Goal: Task Accomplishment & Management: Manage account settings

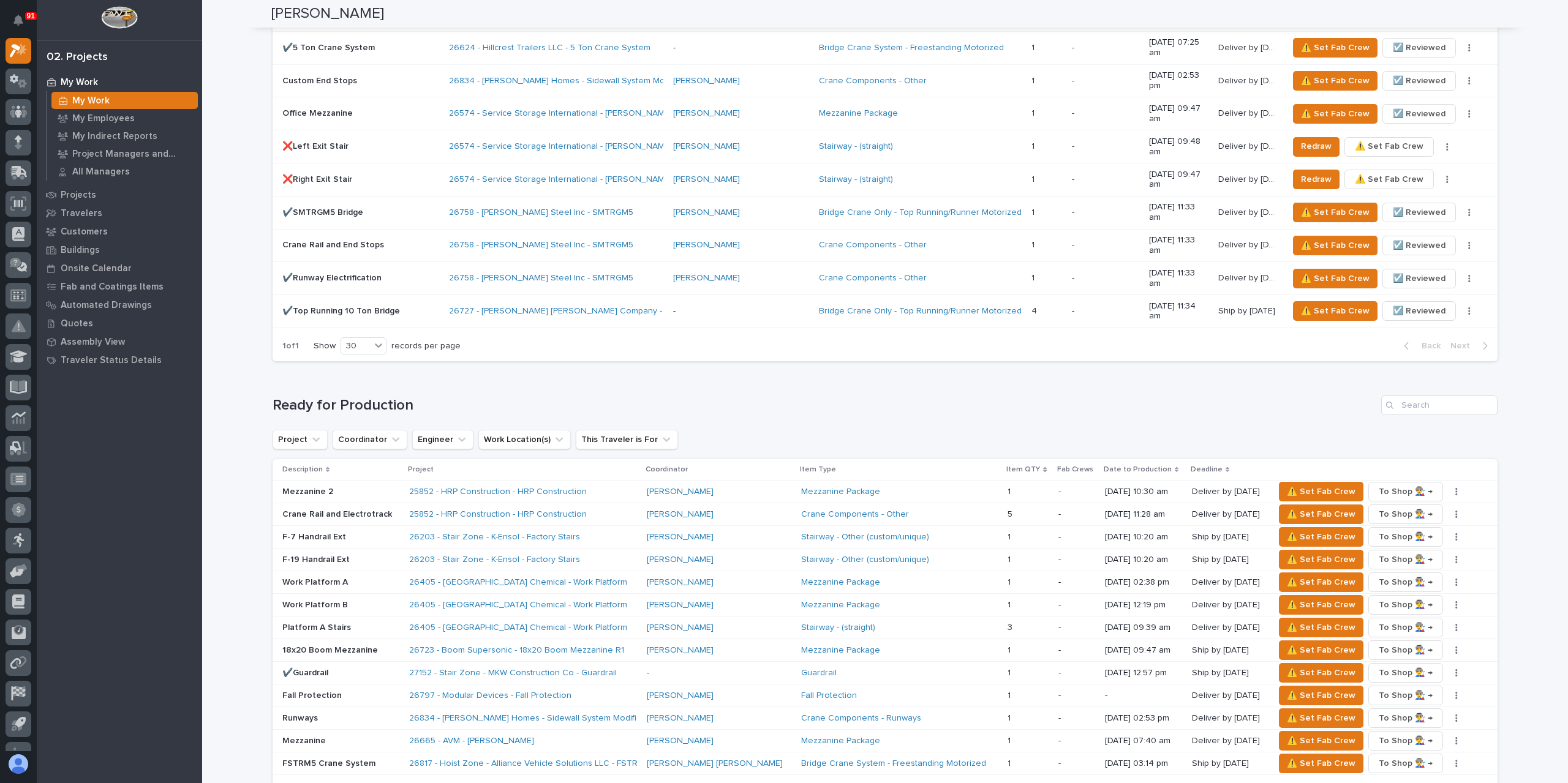
scroll to position [1837, 0]
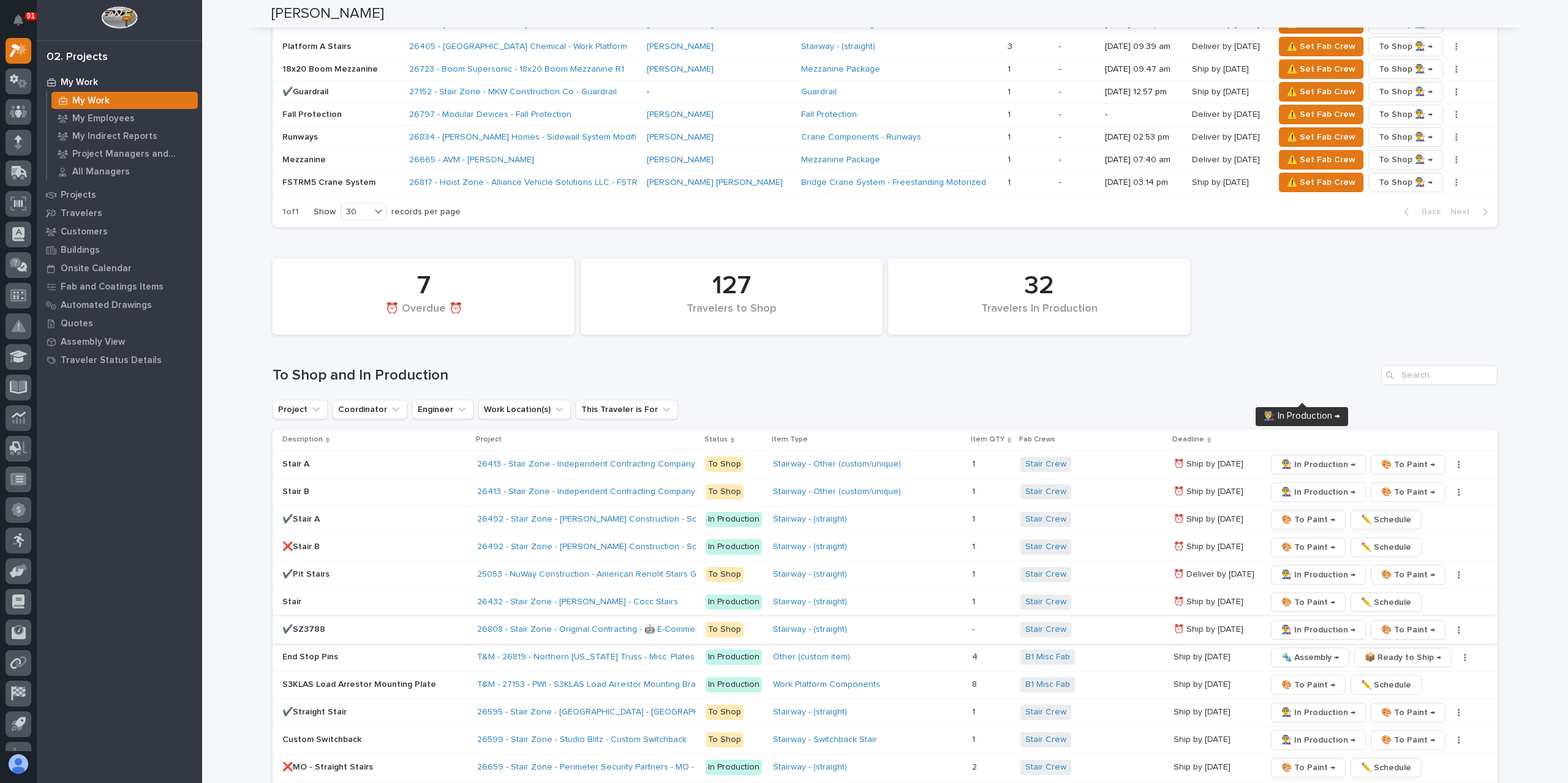
click at [1286, 623] on span "👨‍🏭 In Production →" at bounding box center [1318, 630] width 74 height 14
click at [1294, 568] on span "👨‍🏭 In Production →" at bounding box center [1318, 575] width 74 height 14
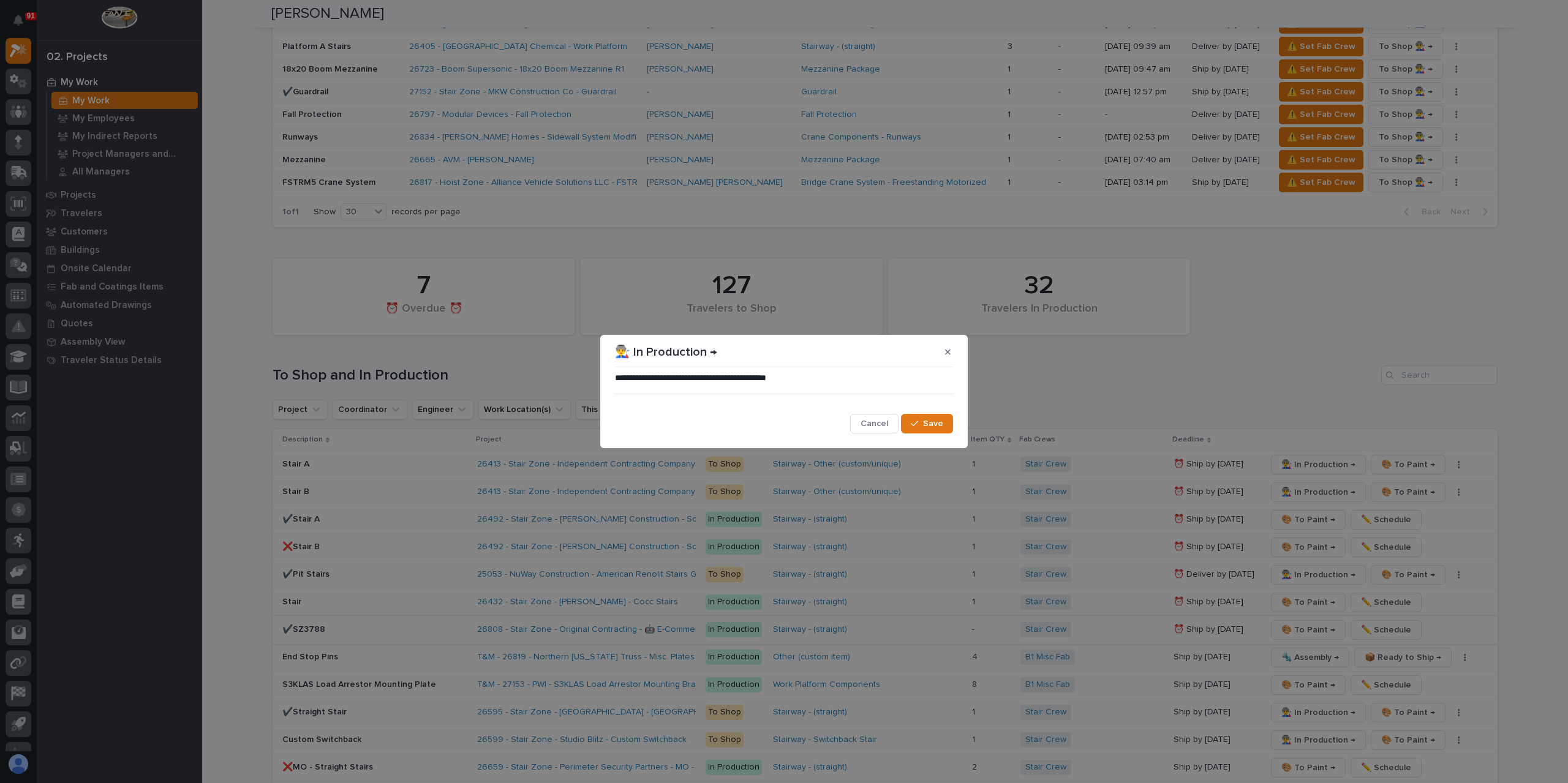
click at [930, 412] on div "**********" at bounding box center [784, 403] width 338 height 62
click at [934, 422] on span "Save" at bounding box center [933, 424] width 20 height 11
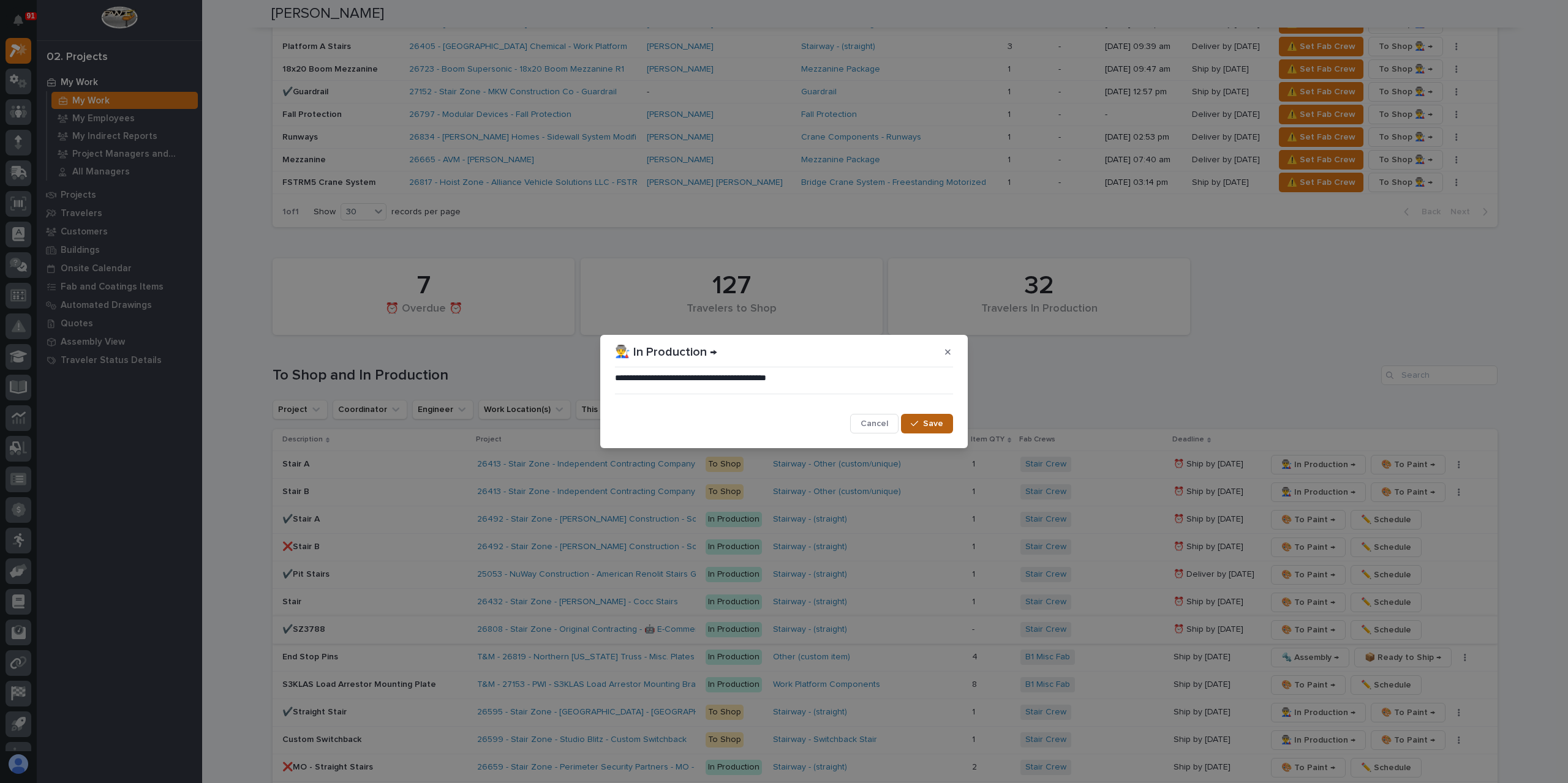
click at [933, 426] on span "Save" at bounding box center [933, 424] width 20 height 11
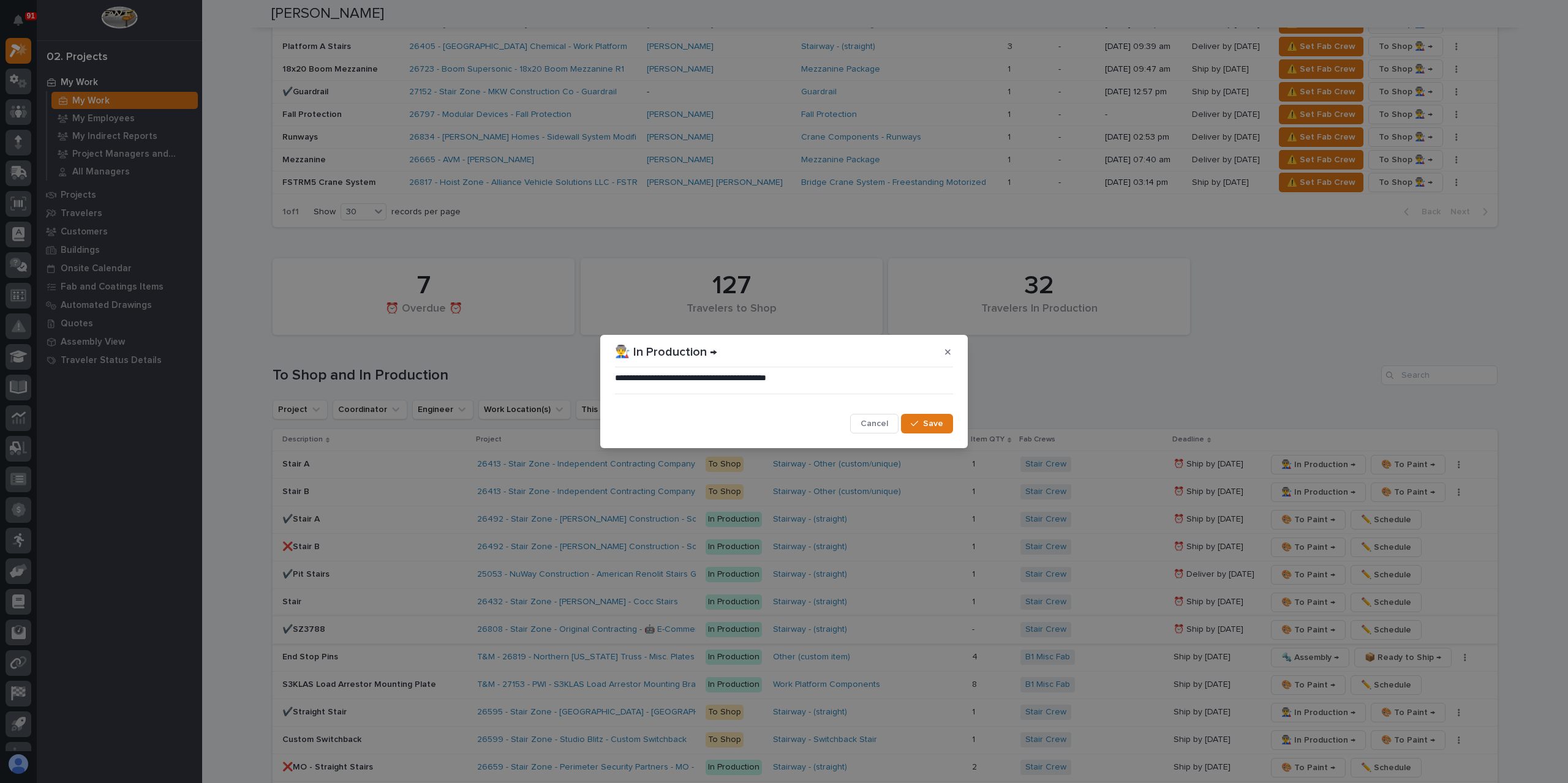
click at [926, 429] on span "Save" at bounding box center [933, 424] width 20 height 11
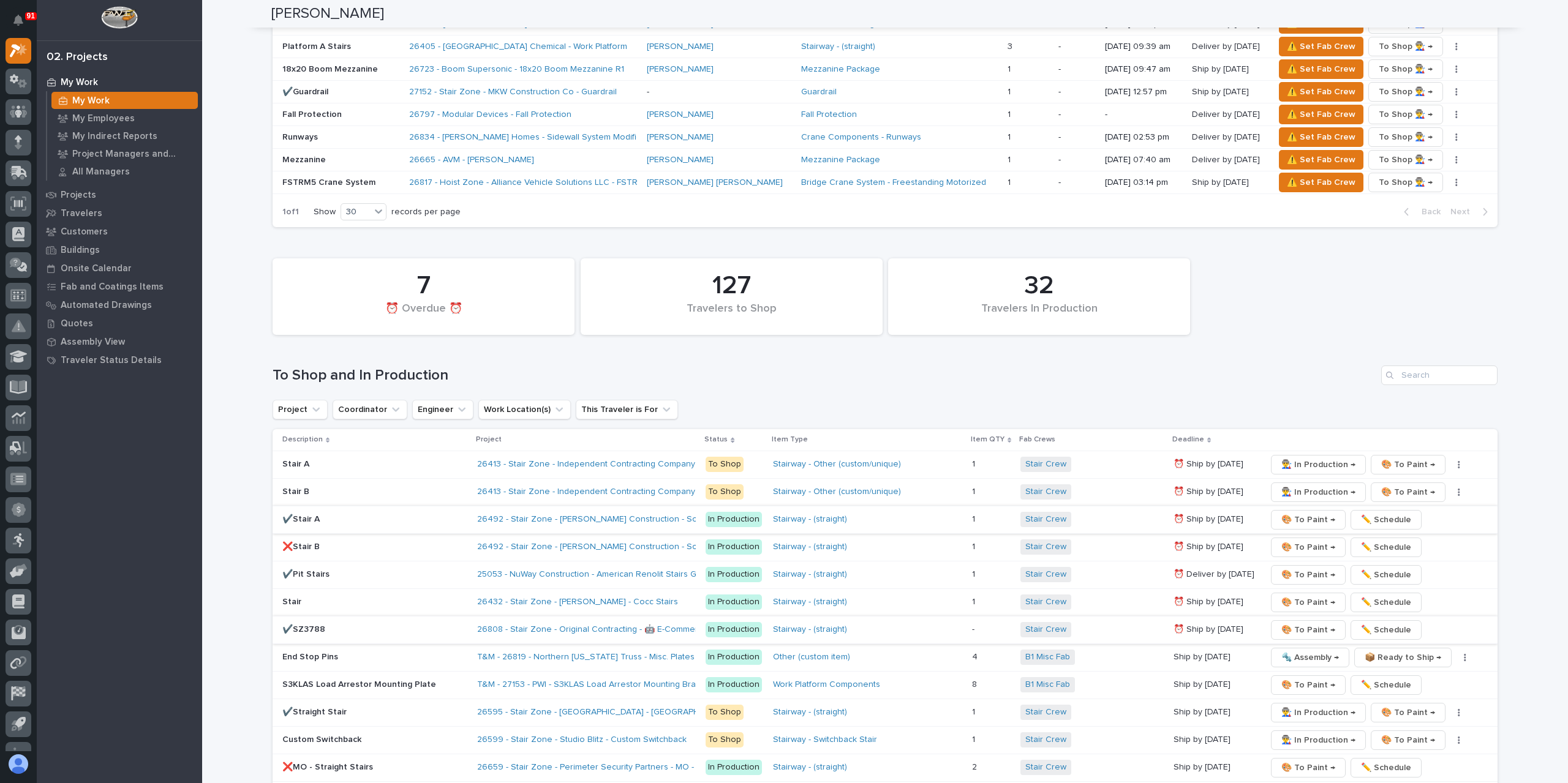
click at [1296, 512] on span "🎨 To Paint →" at bounding box center [1308, 519] width 54 height 14
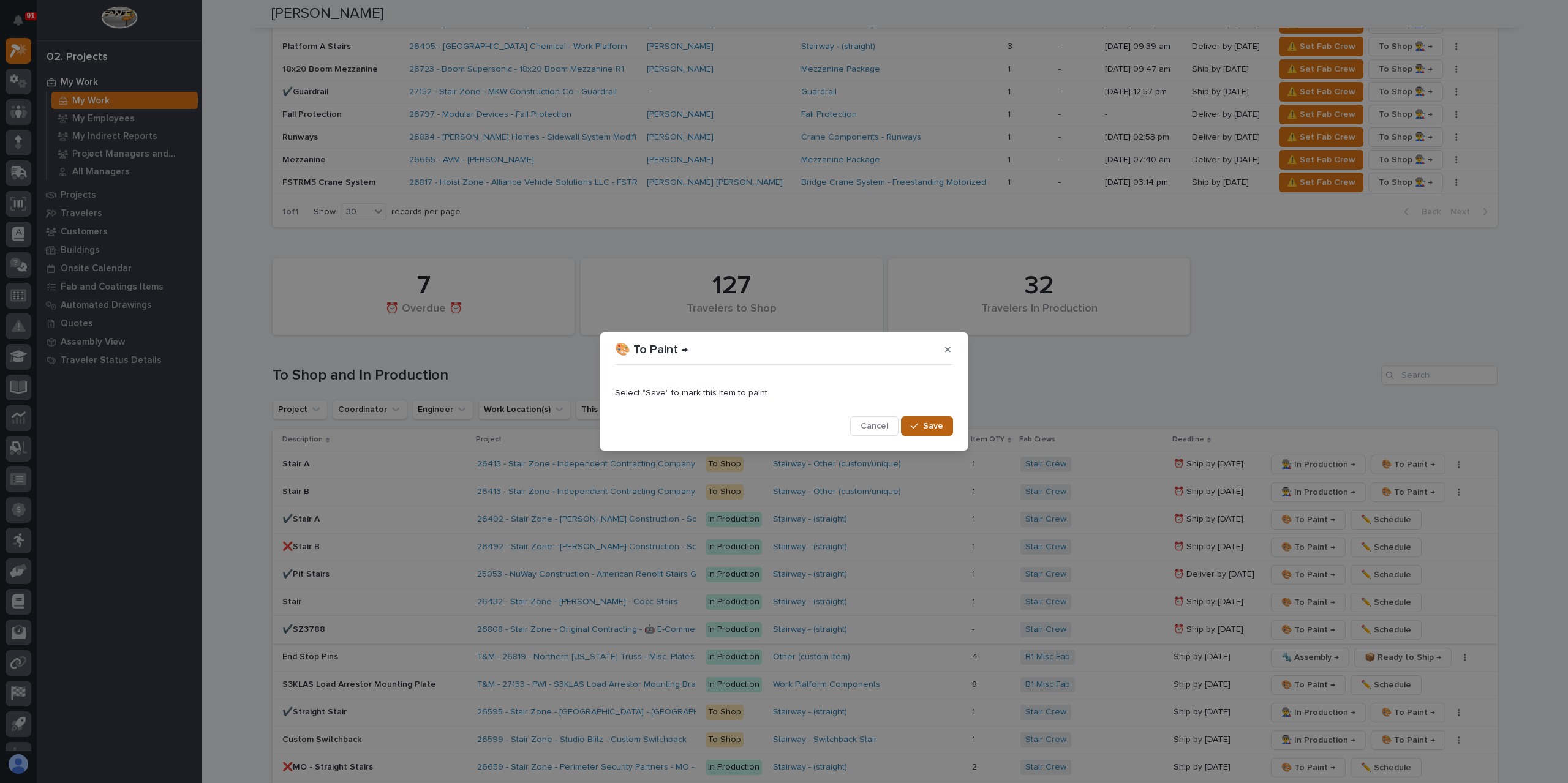
click at [939, 429] on span "Save" at bounding box center [933, 426] width 20 height 11
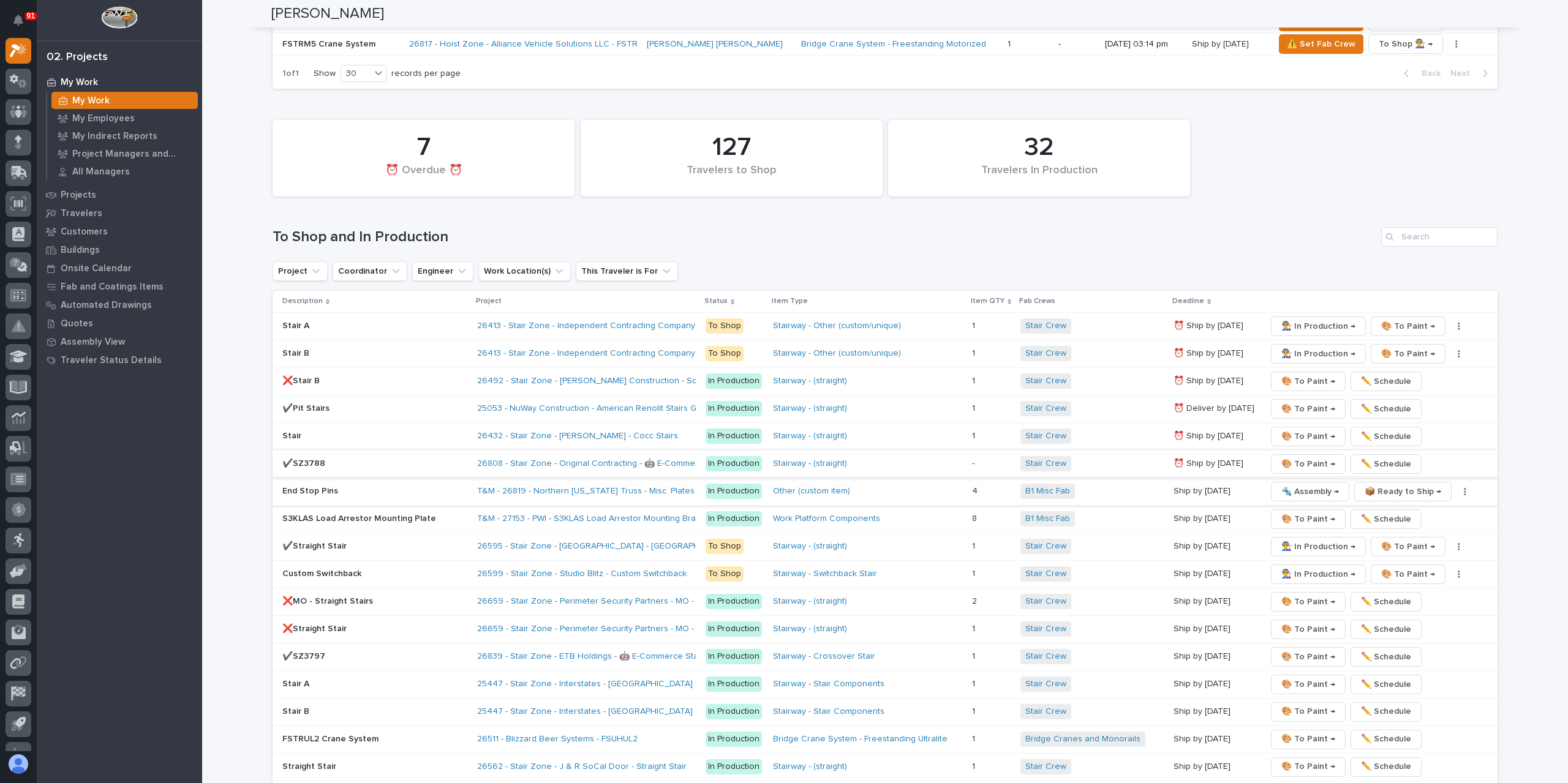
scroll to position [2159, 0]
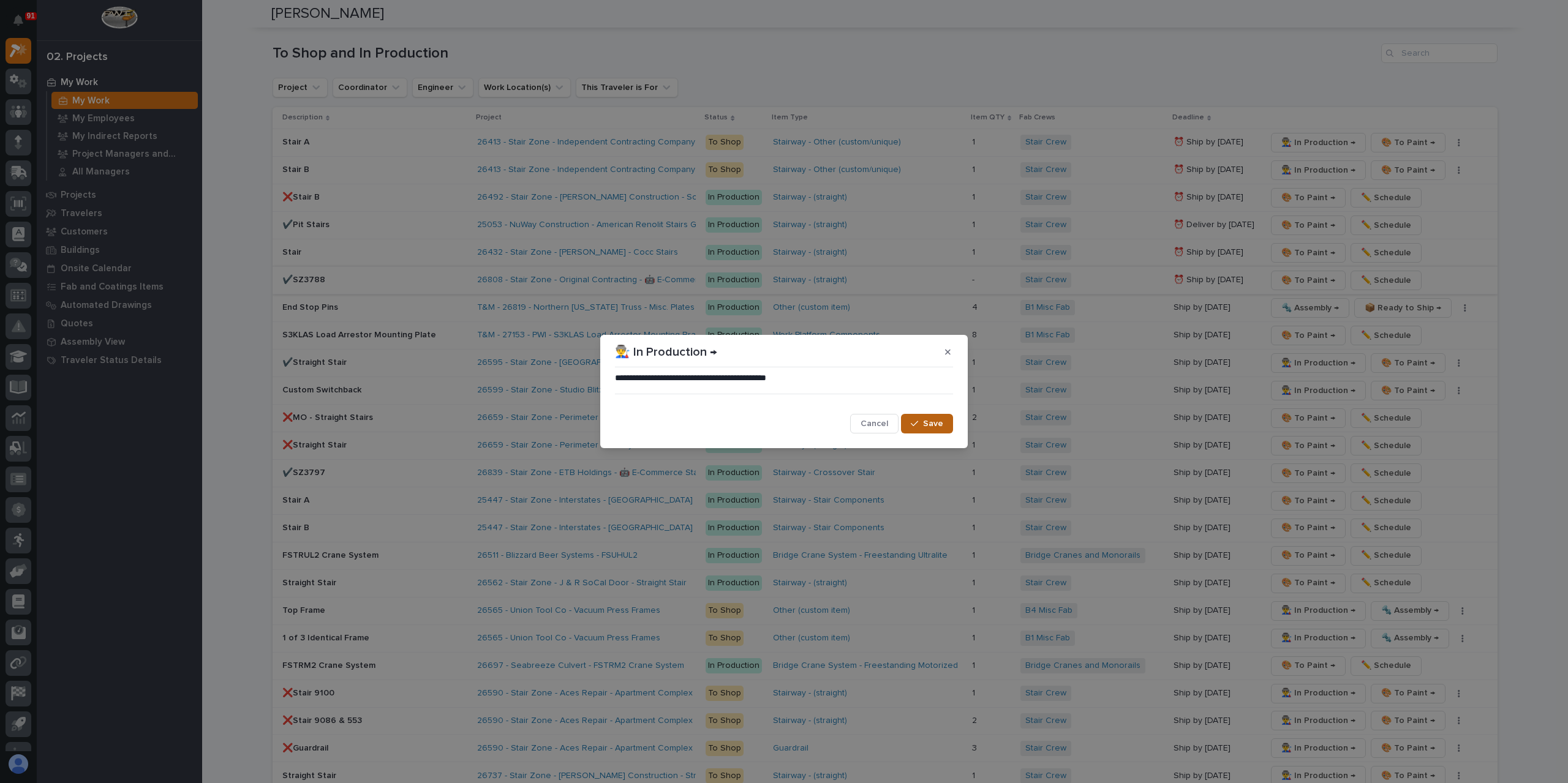
click at [948, 426] on button "Save" at bounding box center [927, 424] width 52 height 20
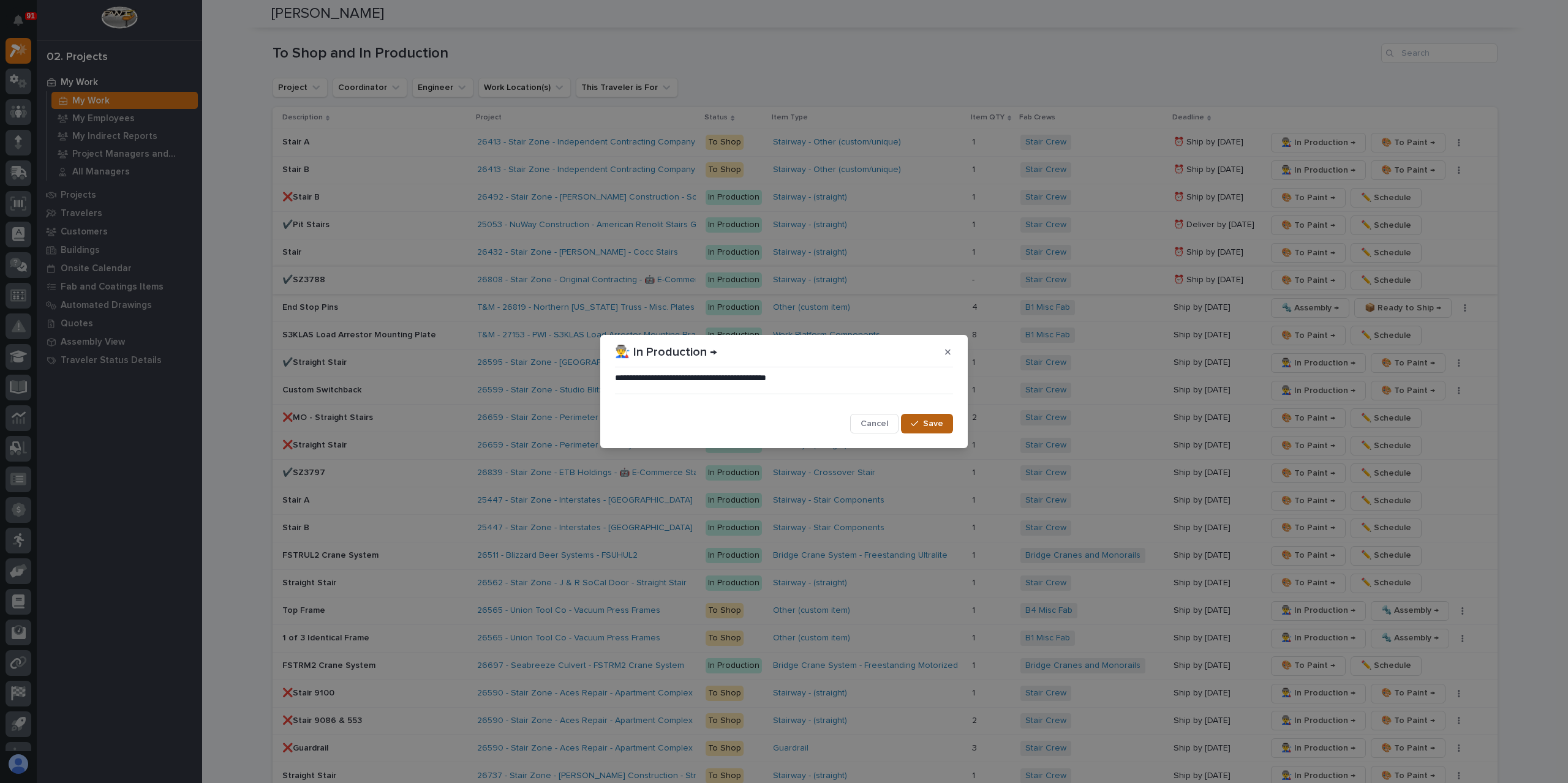
click at [940, 420] on span "Save" at bounding box center [933, 424] width 20 height 11
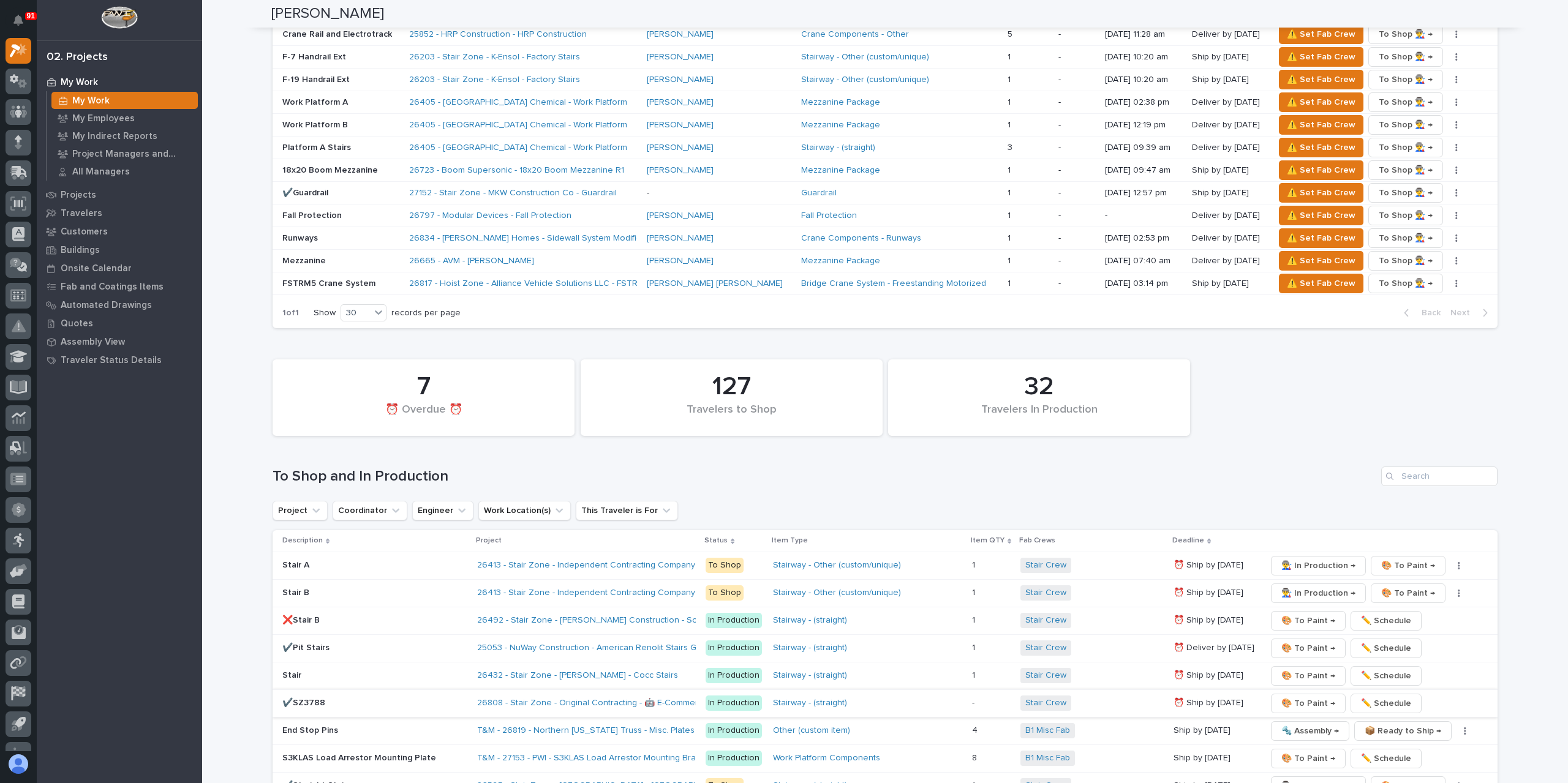
scroll to position [2103, 0]
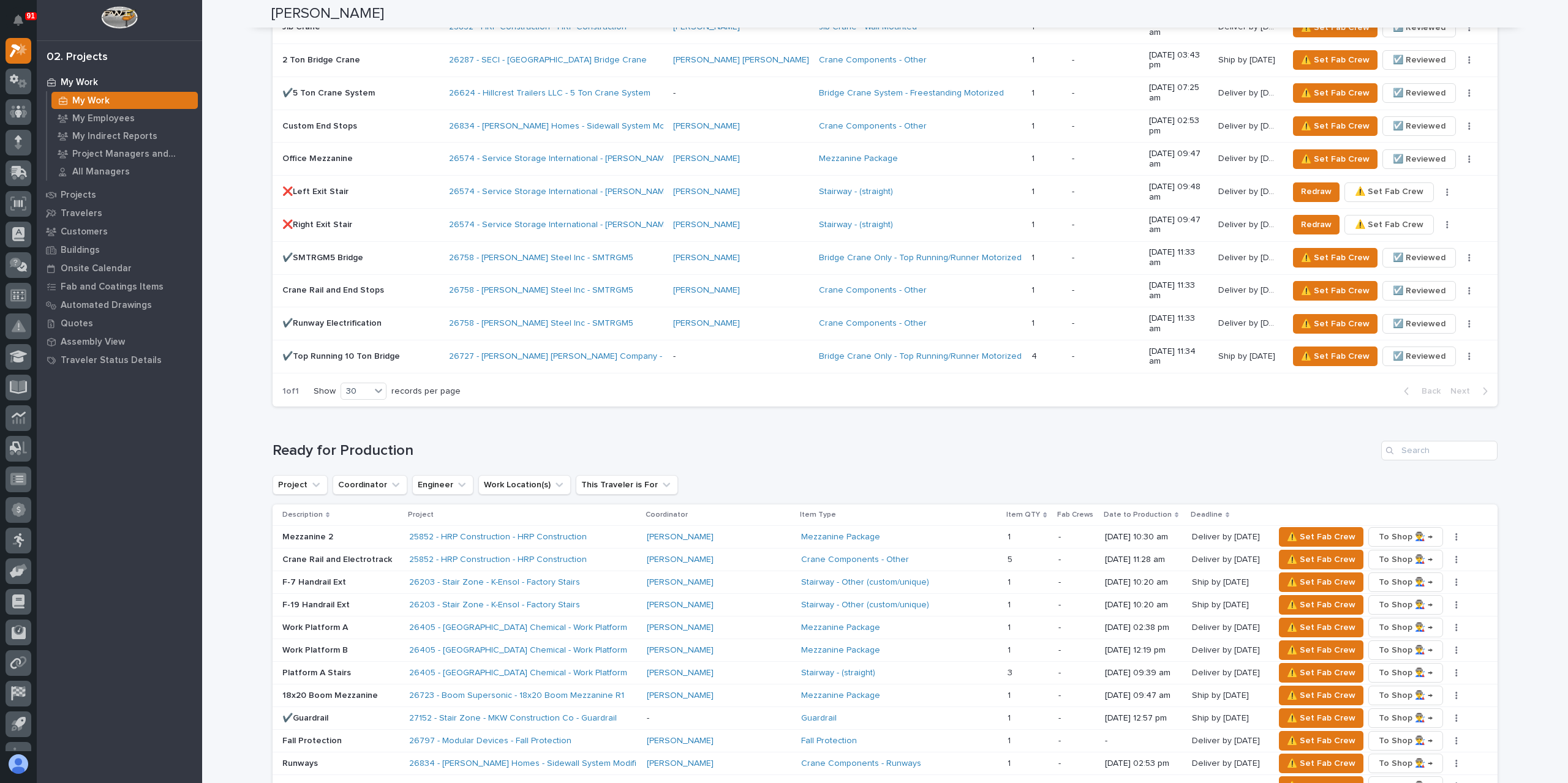
scroll to position [1225, 0]
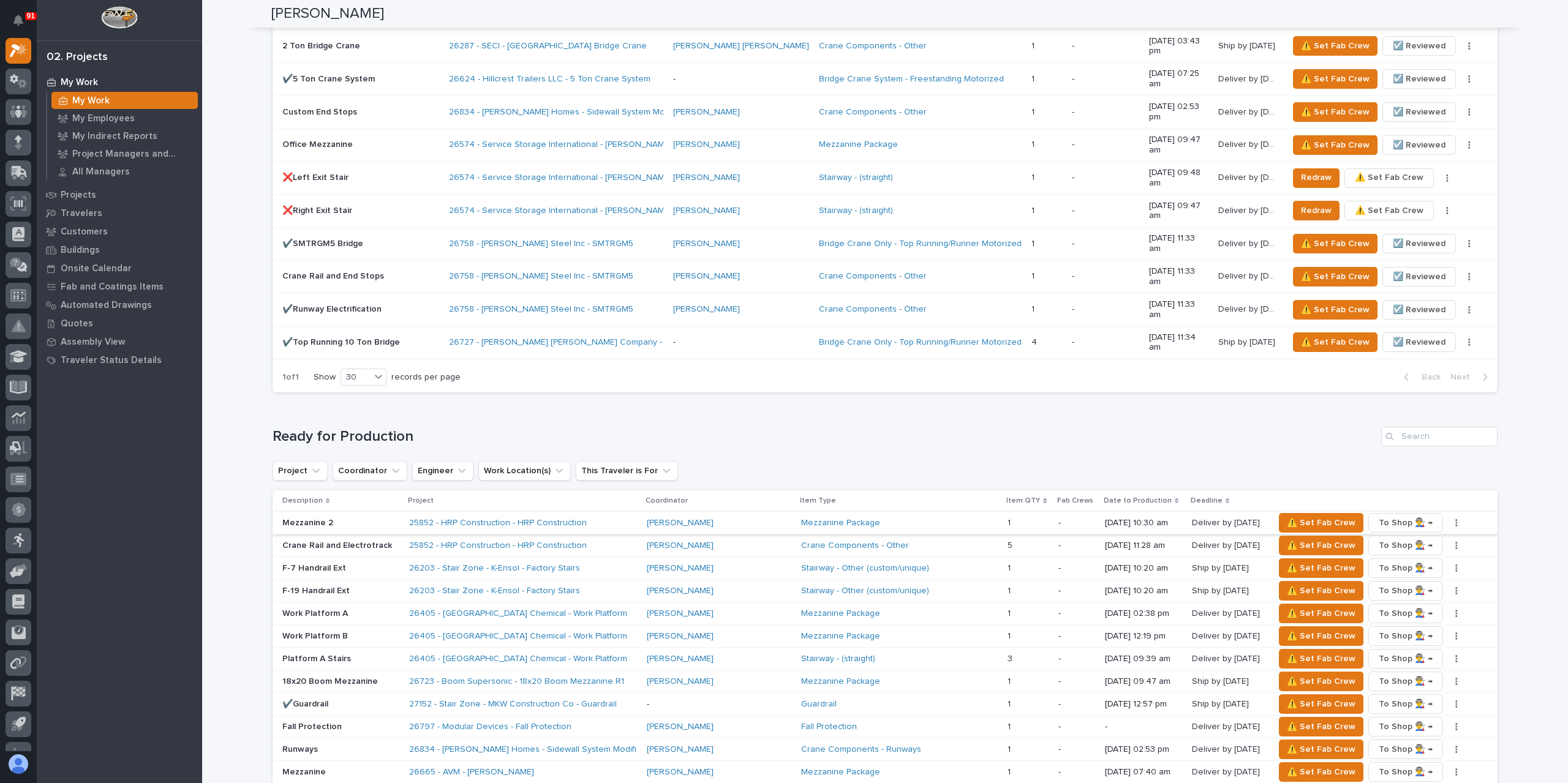
click at [1447, 518] on button "button" at bounding box center [1455, 523] width 17 height 9
click at [1416, 537] on button "✏️ Schedule" at bounding box center [1404, 547] width 81 height 20
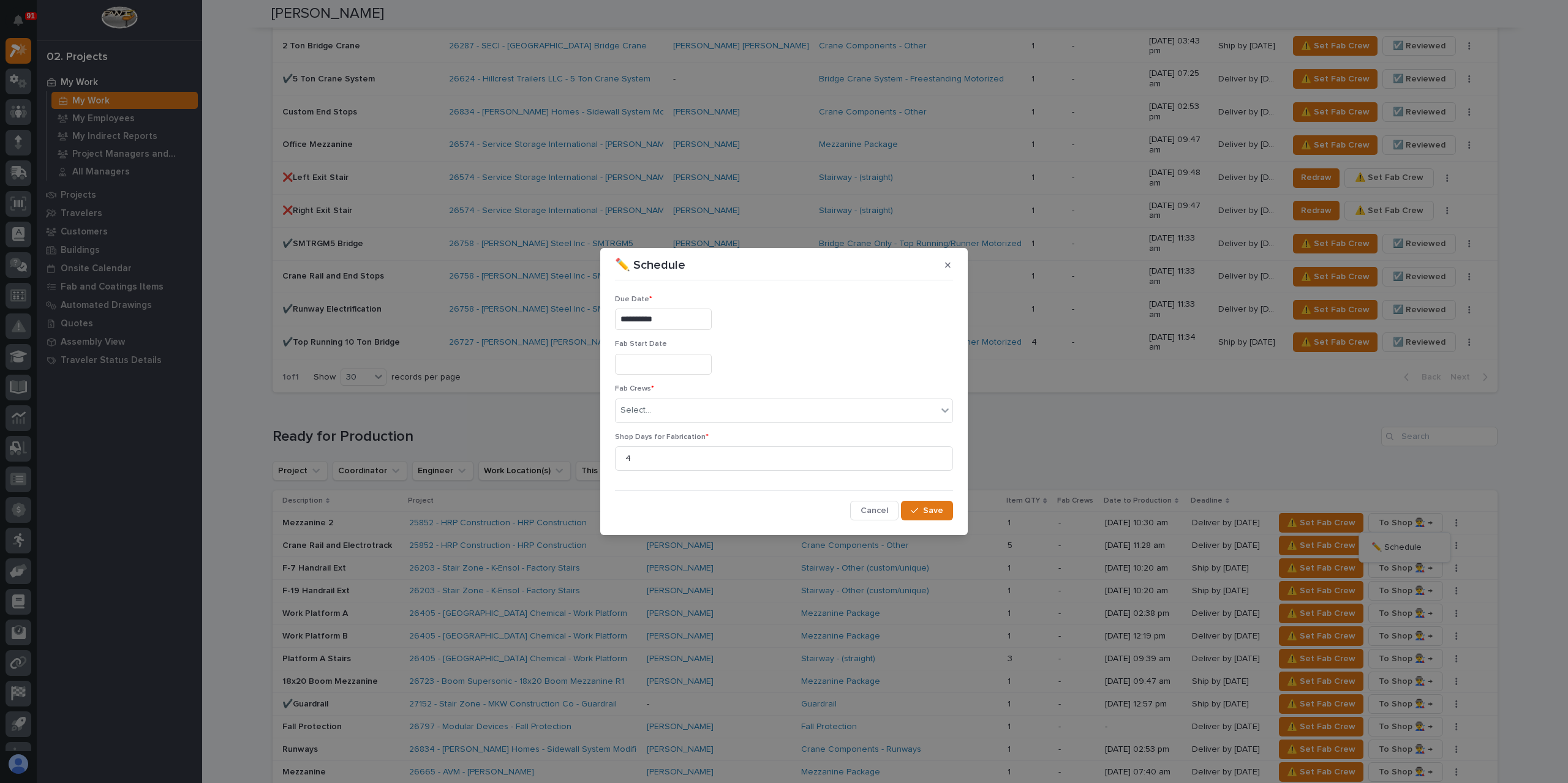
click at [670, 315] on input "**********" at bounding box center [662, 320] width 96 height 22
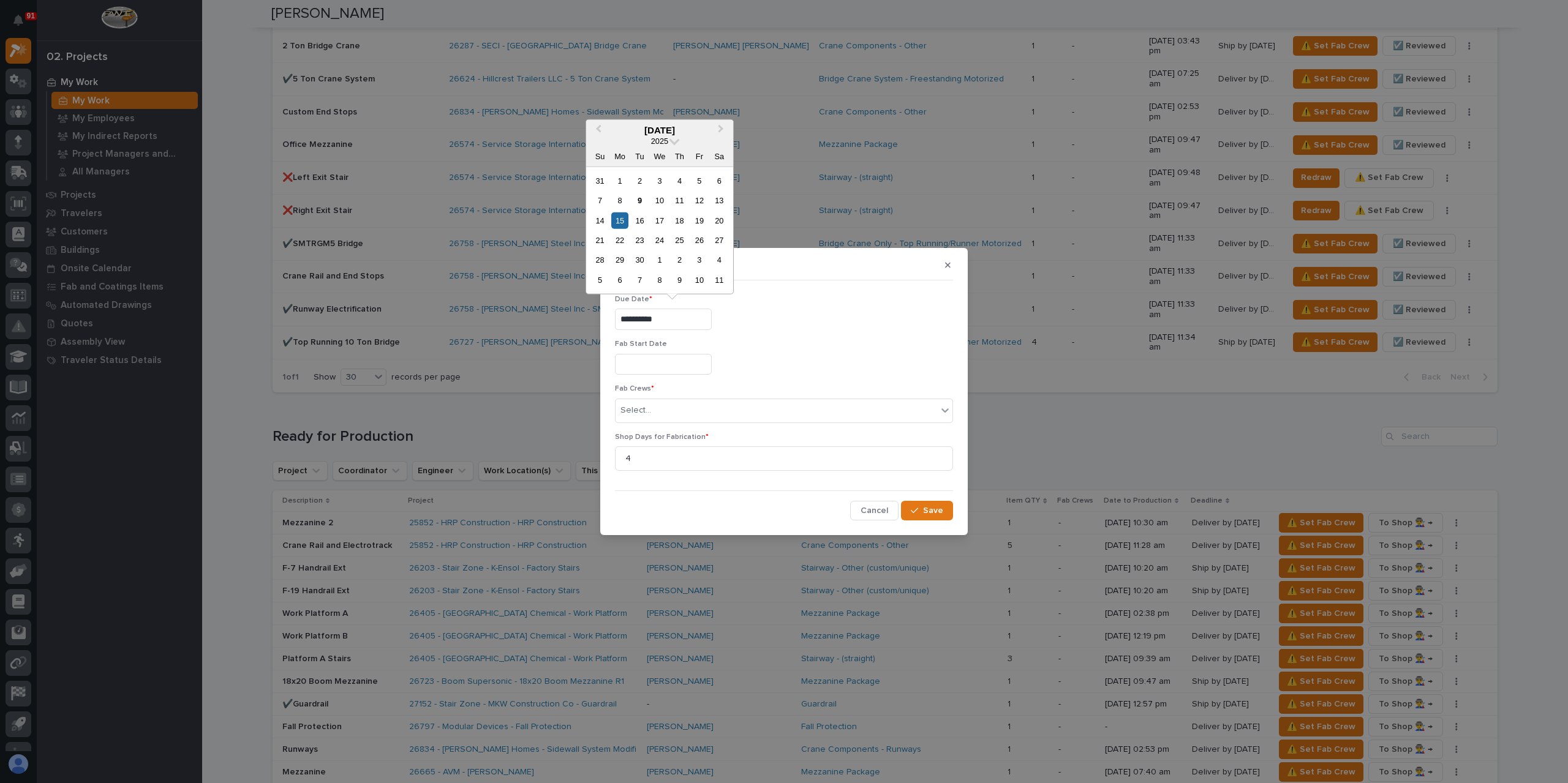
click at [662, 219] on div "17" at bounding box center [659, 220] width 16 height 16
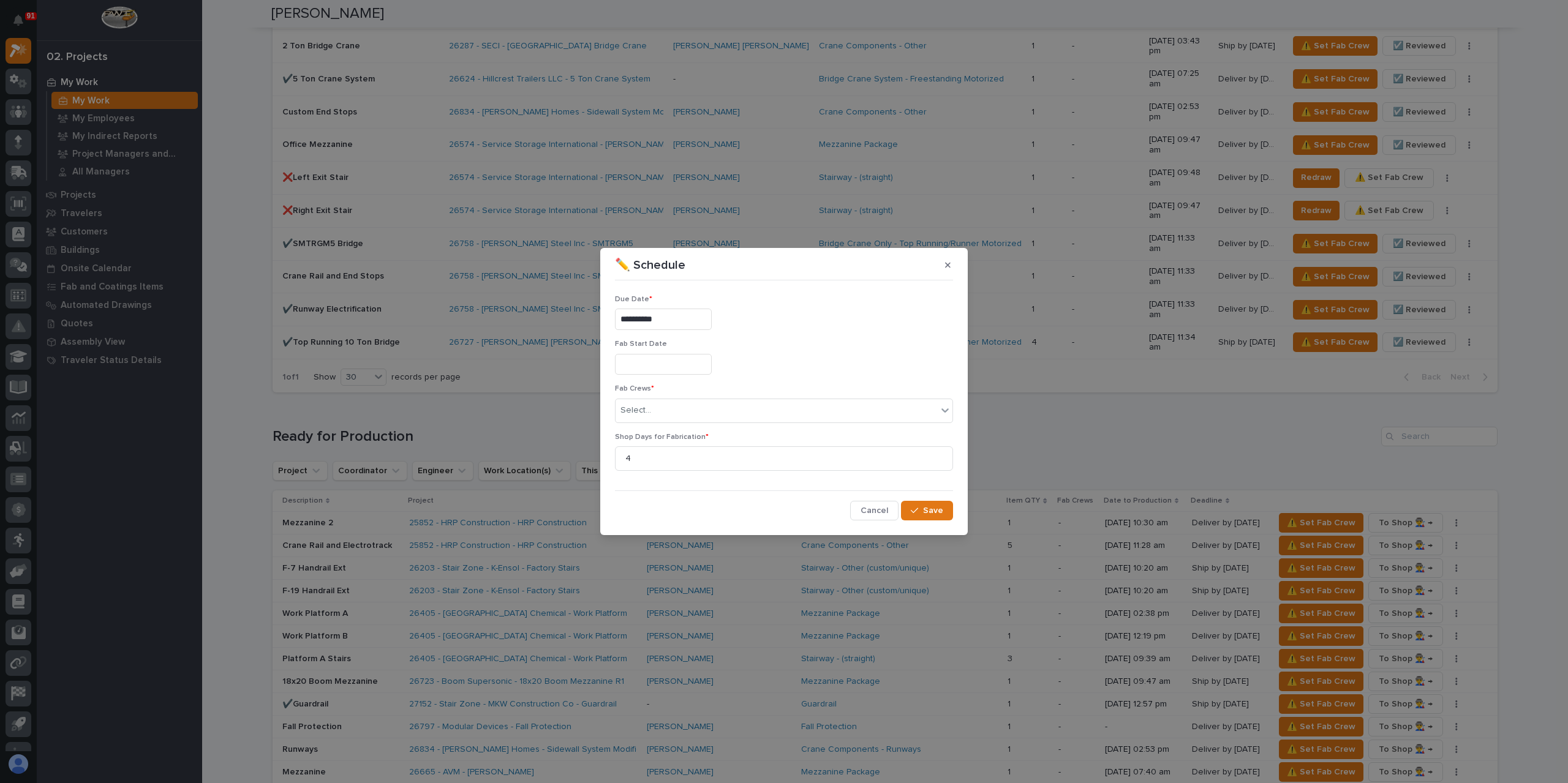
type input "**********"
click at [697, 413] on div "Select..." at bounding box center [776, 410] width 321 height 20
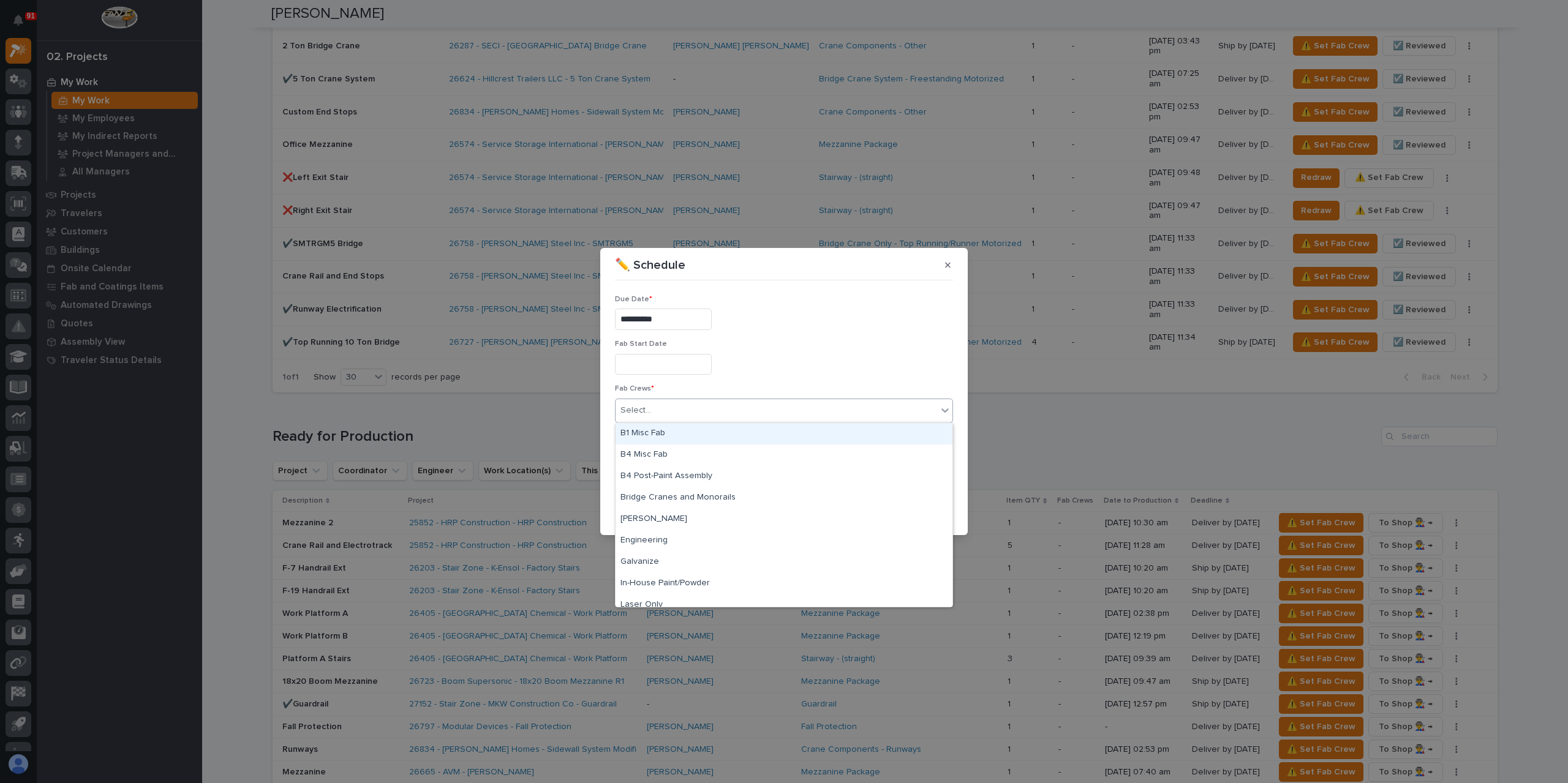
click at [652, 428] on div "B1 Misc Fab" at bounding box center [784, 434] width 337 height 22
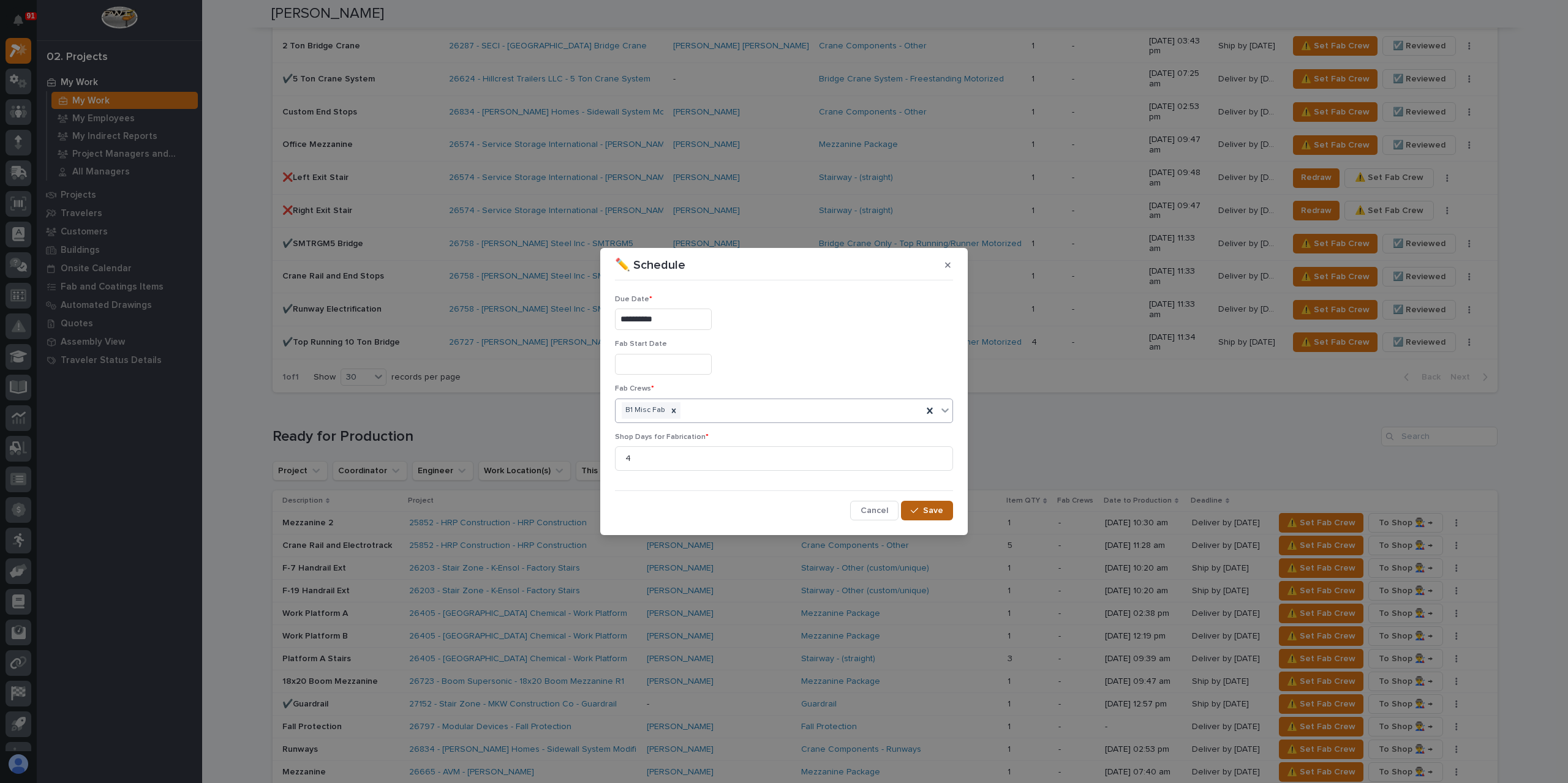
click at [918, 502] on button "Save" at bounding box center [927, 510] width 52 height 20
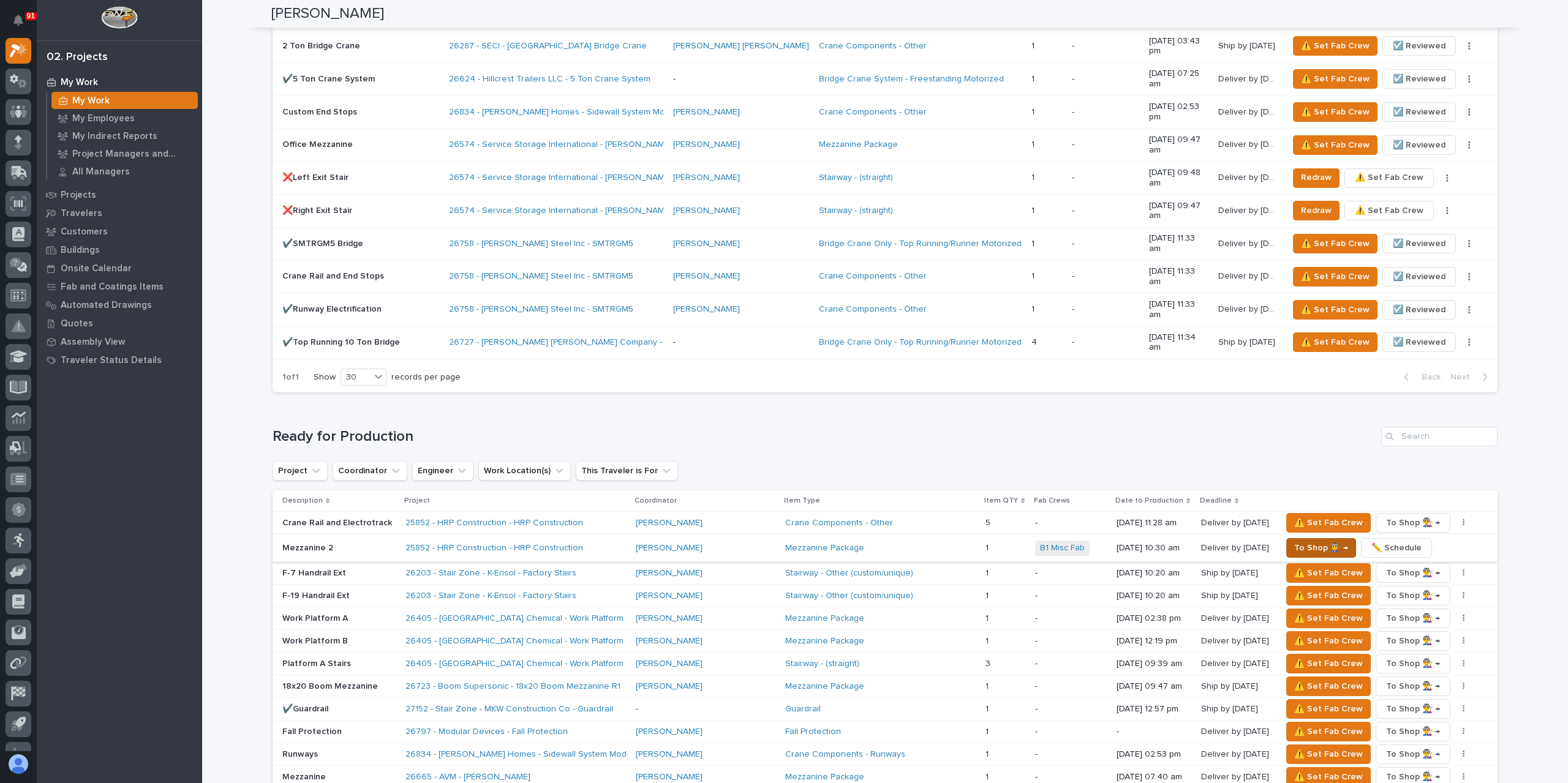
click at [1301, 541] on span "To Shop 👨‍🏭 →" at bounding box center [1320, 548] width 54 height 14
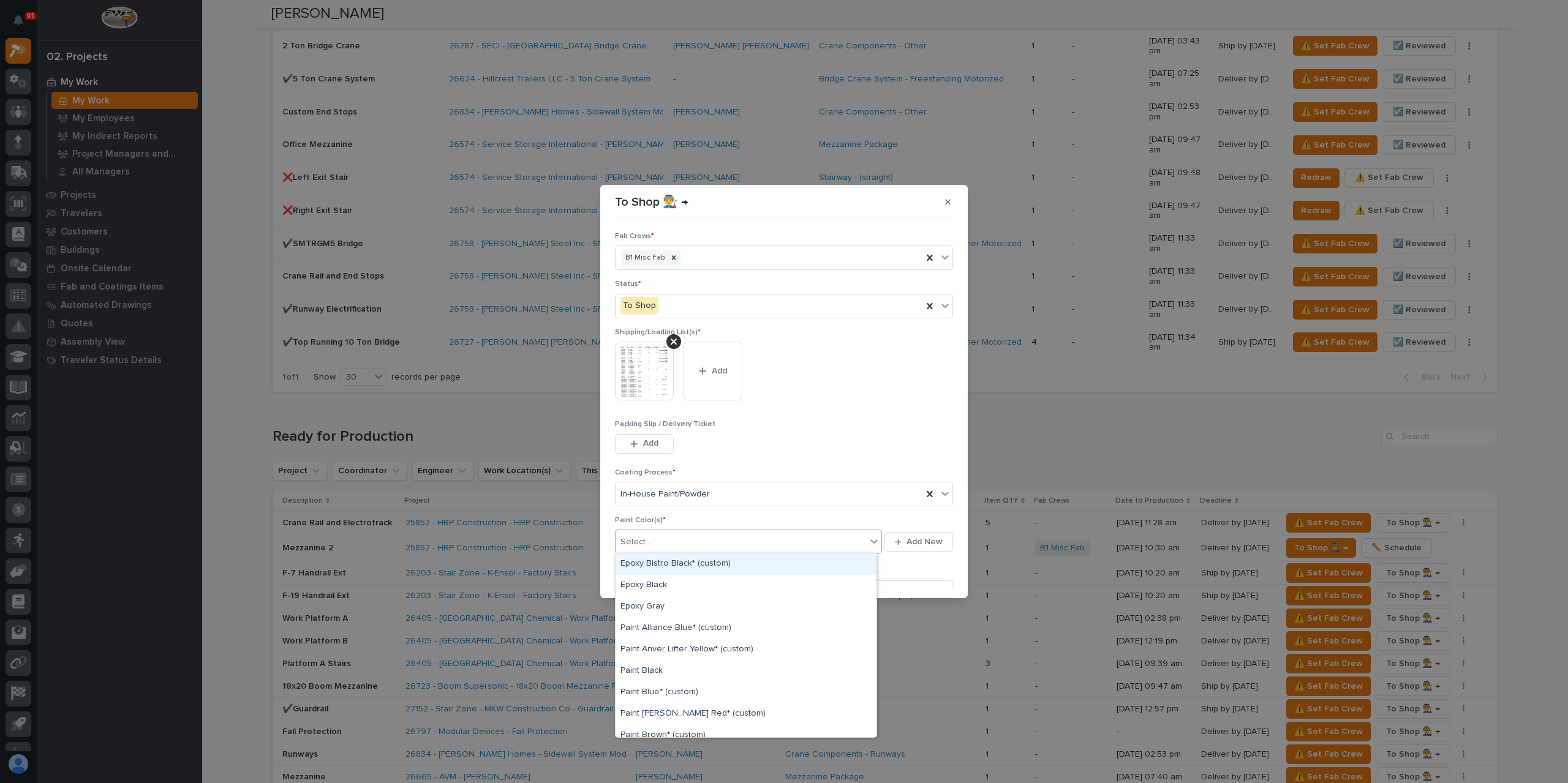
click at [678, 552] on div "Select..." at bounding box center [748, 541] width 267 height 24
click at [683, 639] on div "Paint Green* (custom)" at bounding box center [746, 638] width 261 height 22
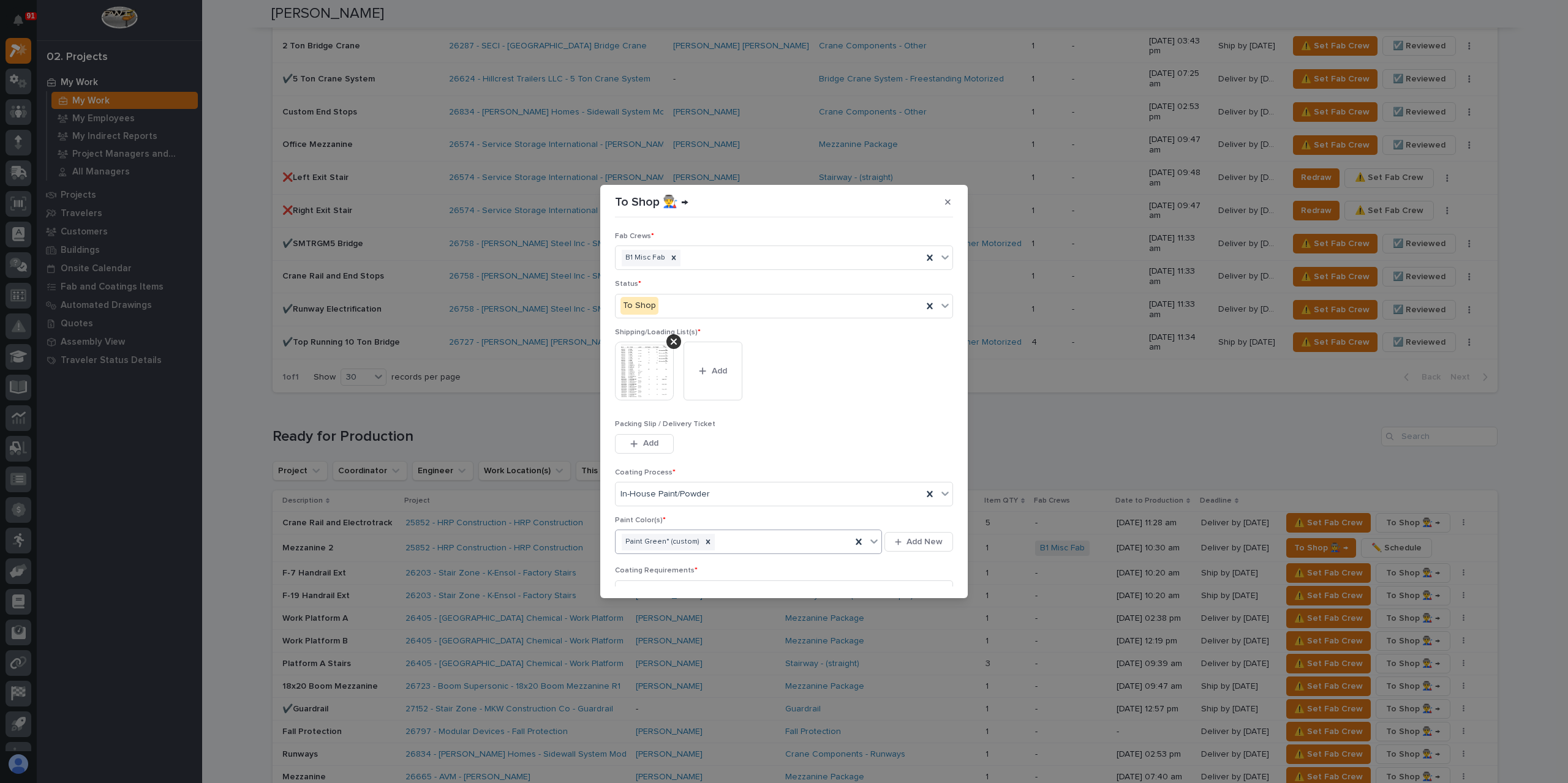
click at [922, 634] on button "Save" at bounding box center [927, 644] width 52 height 20
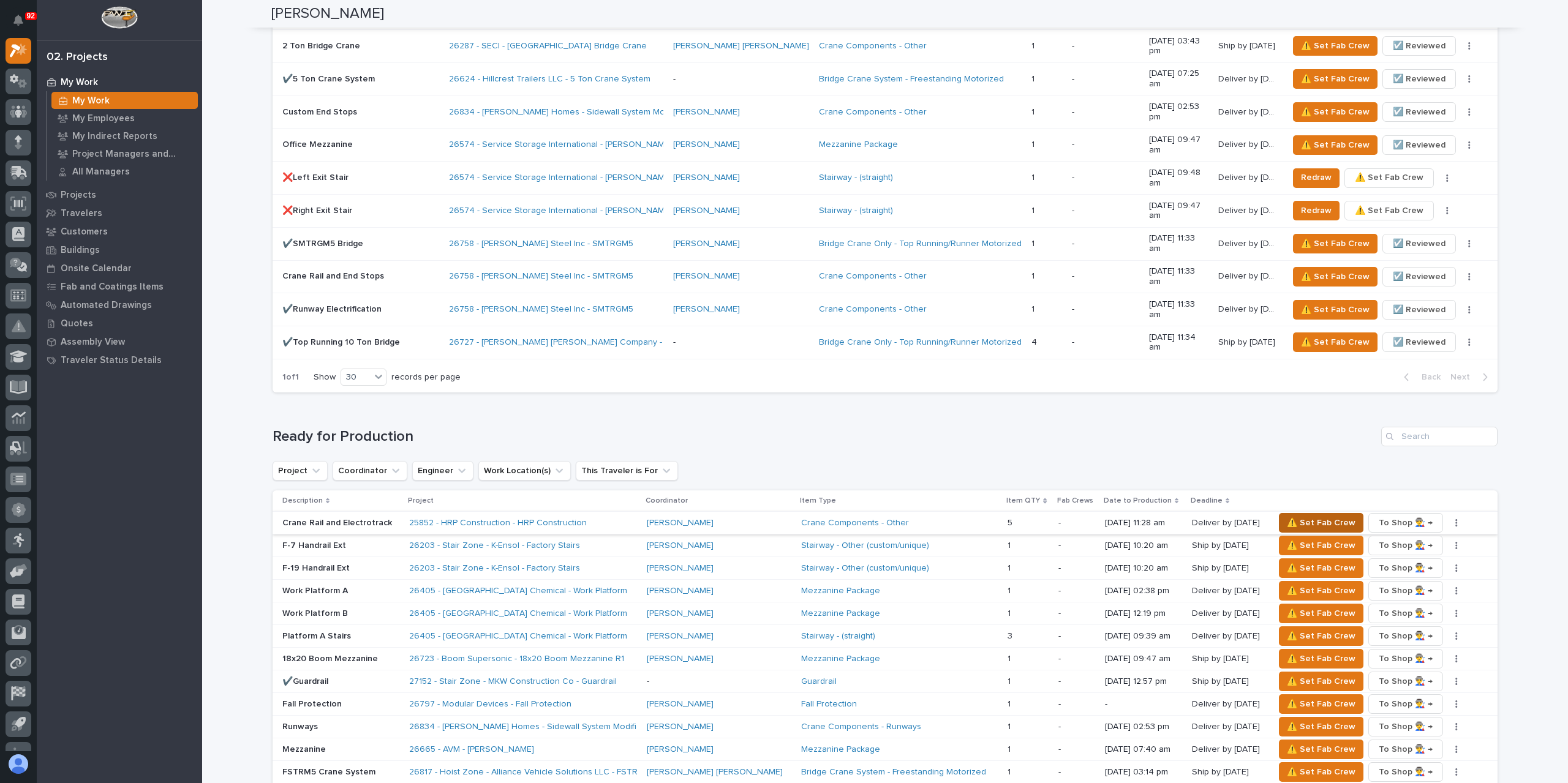
click at [1286, 516] on span "⚠️ Set Fab Crew" at bounding box center [1320, 523] width 68 height 14
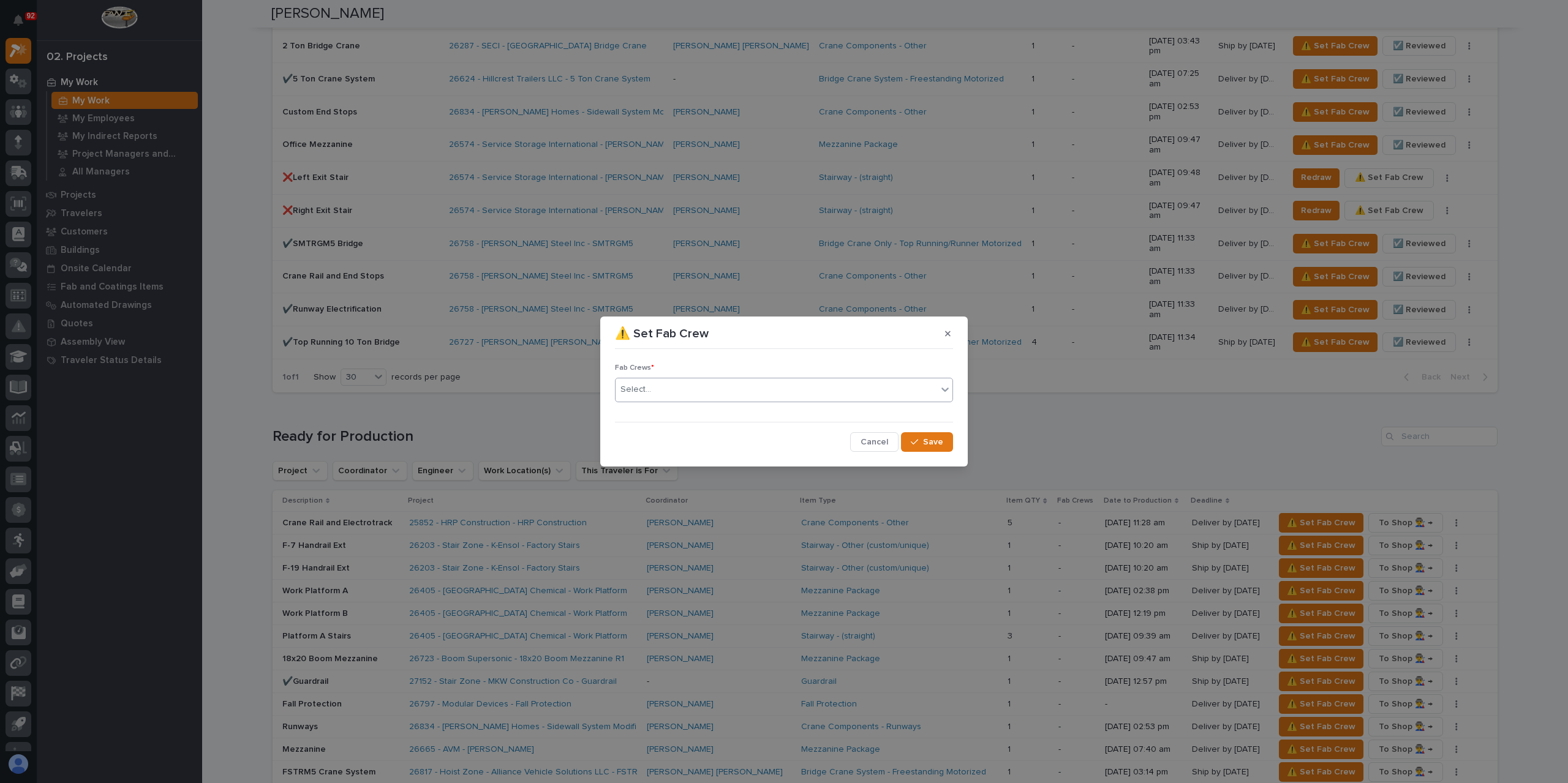
click at [679, 400] on div "Select..." at bounding box center [784, 390] width 338 height 24
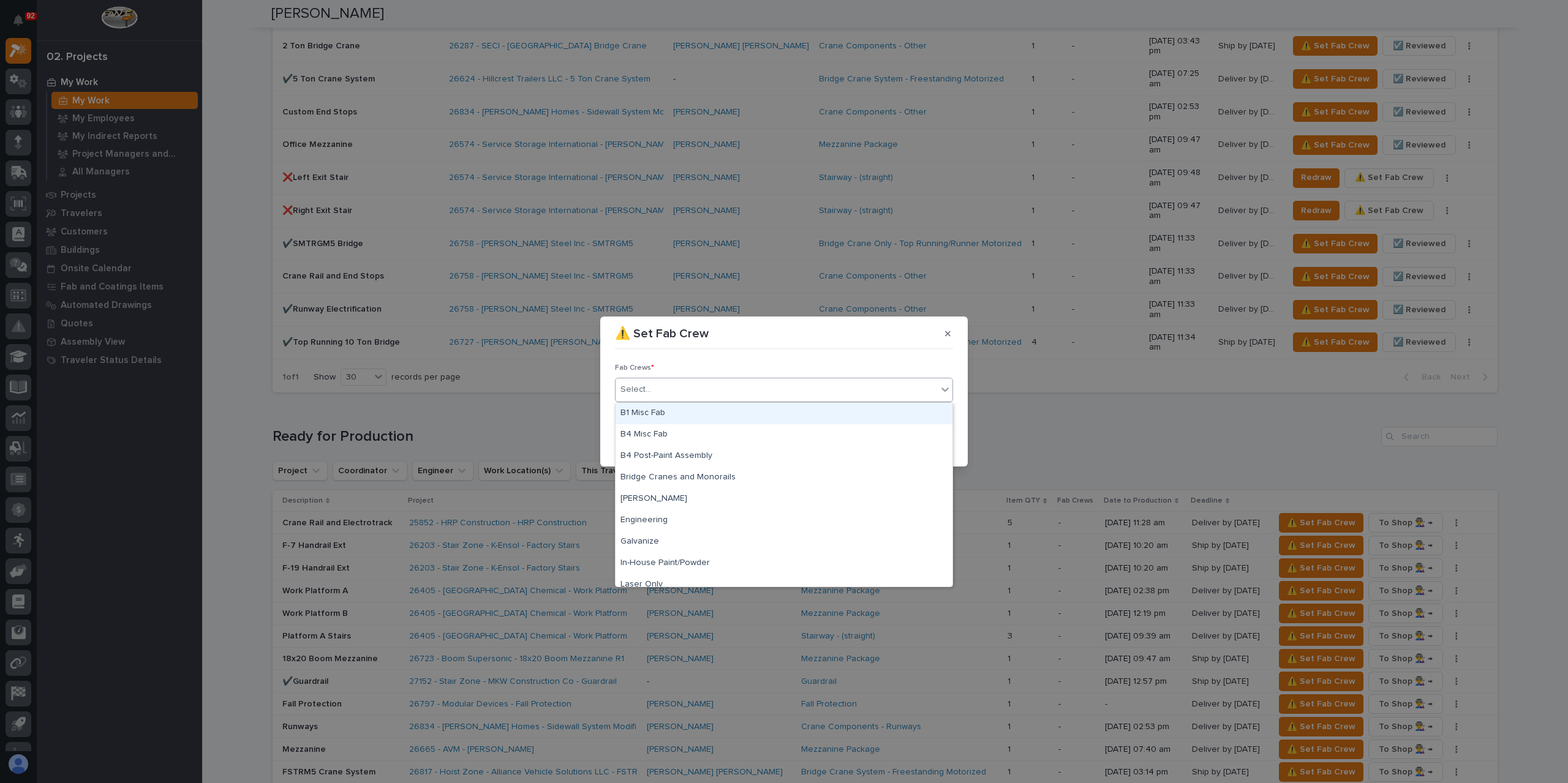
click at [679, 404] on div "B1 Misc Fab" at bounding box center [784, 414] width 337 height 22
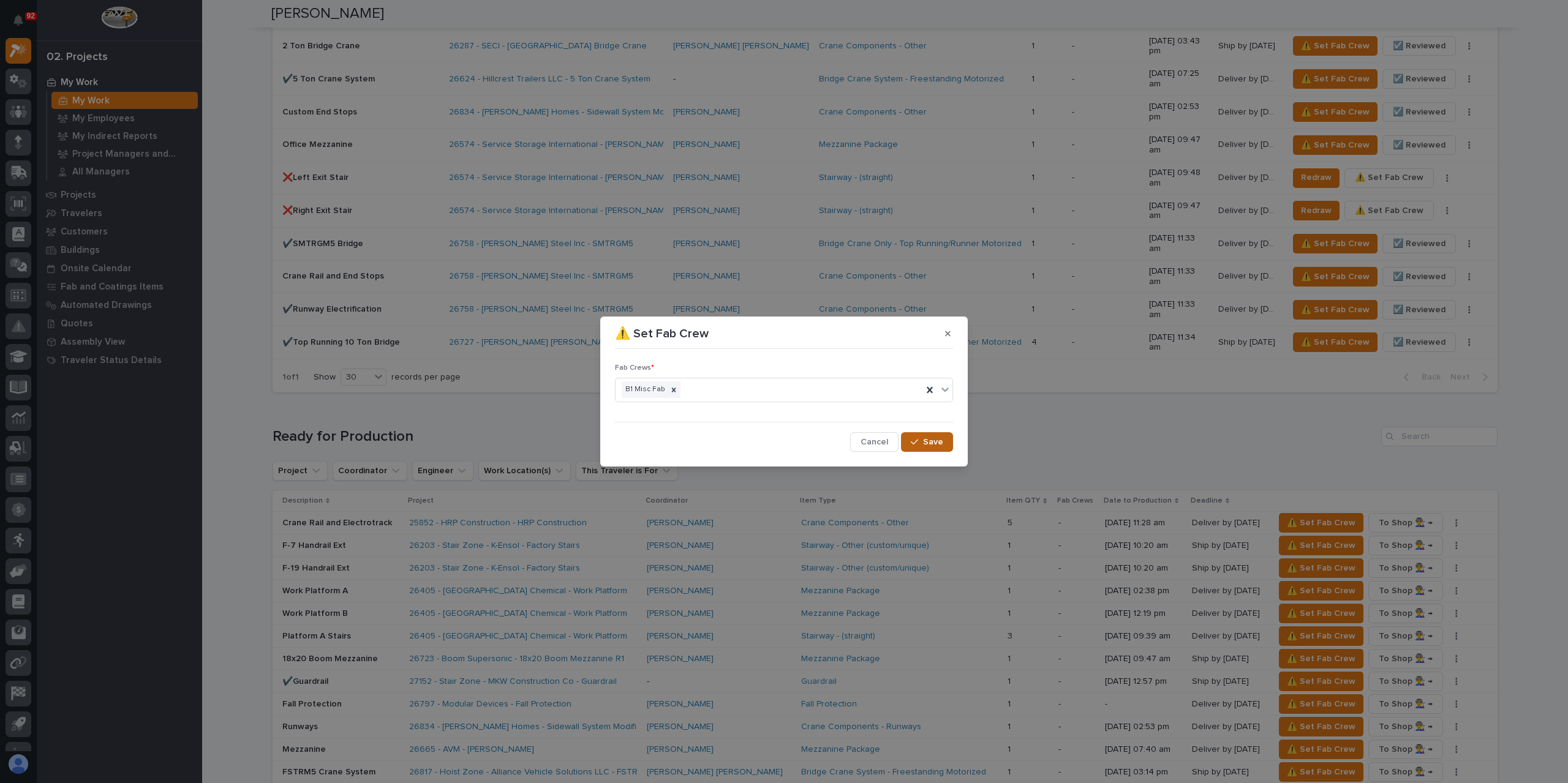
click at [909, 441] on button "Save" at bounding box center [927, 442] width 52 height 20
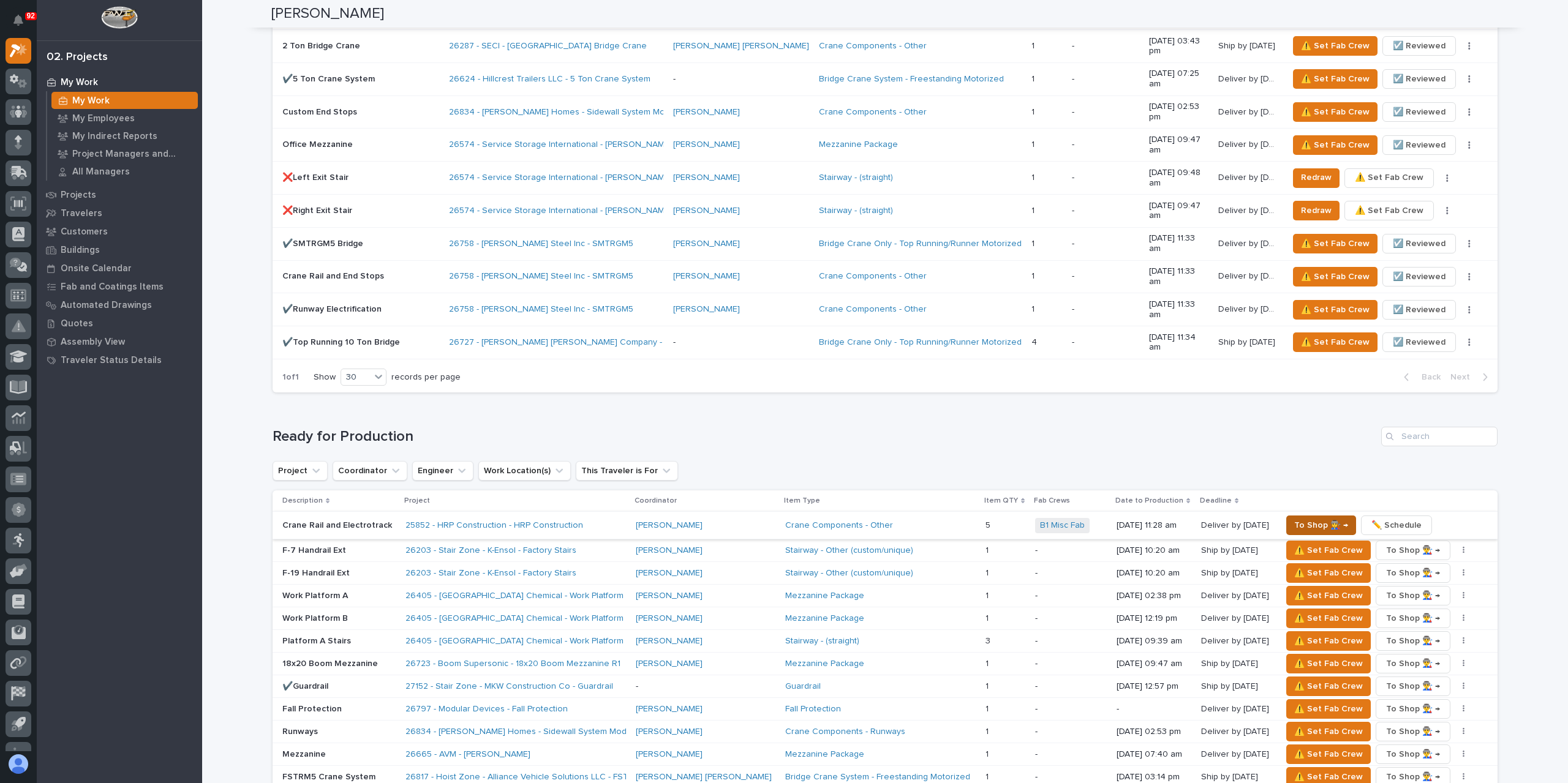
click at [1293, 518] on span "To Shop 👨‍🏭 →" at bounding box center [1320, 526] width 54 height 14
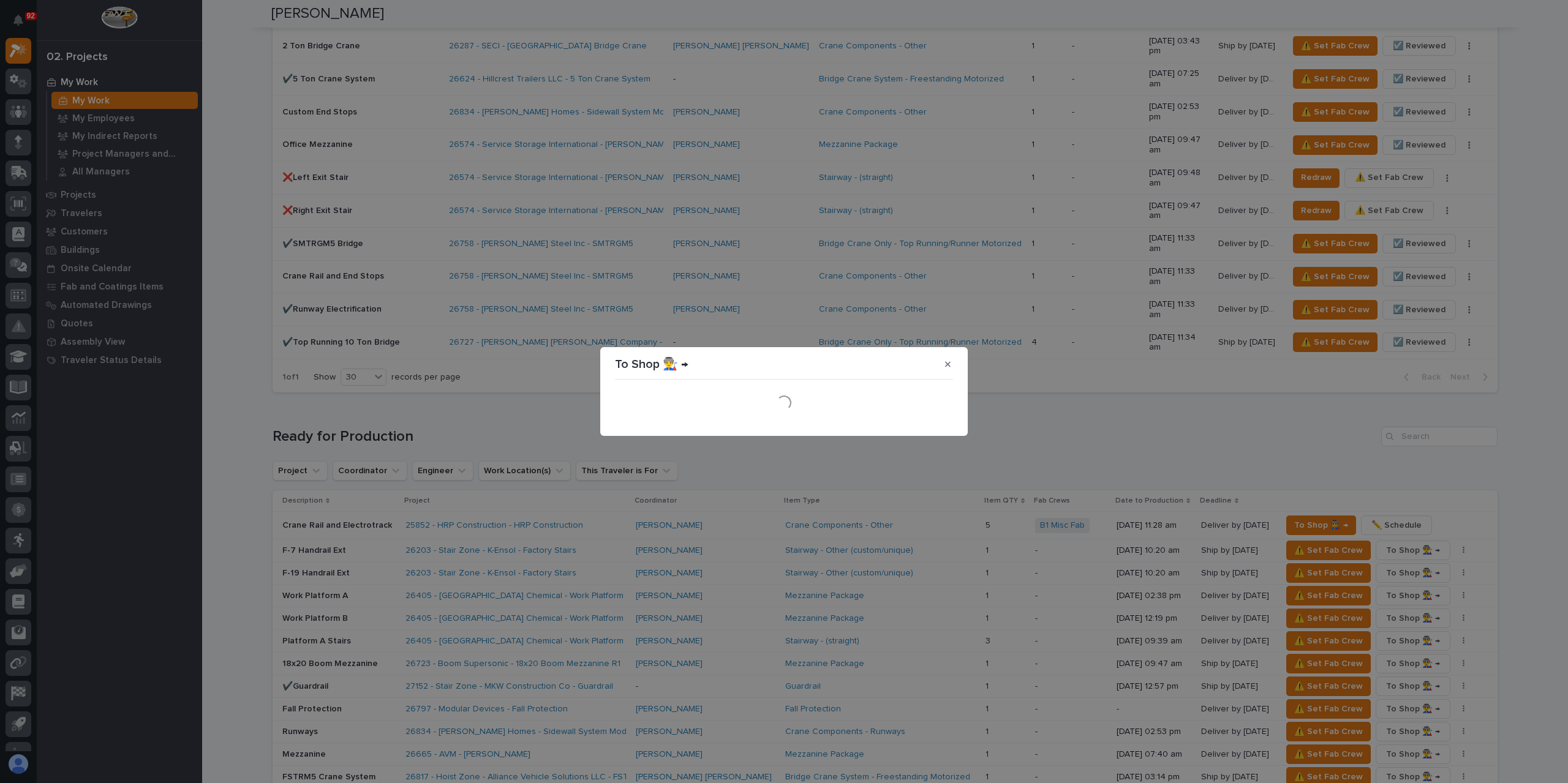
click at [682, 401] on div "Loading..." at bounding box center [784, 402] width 338 height 14
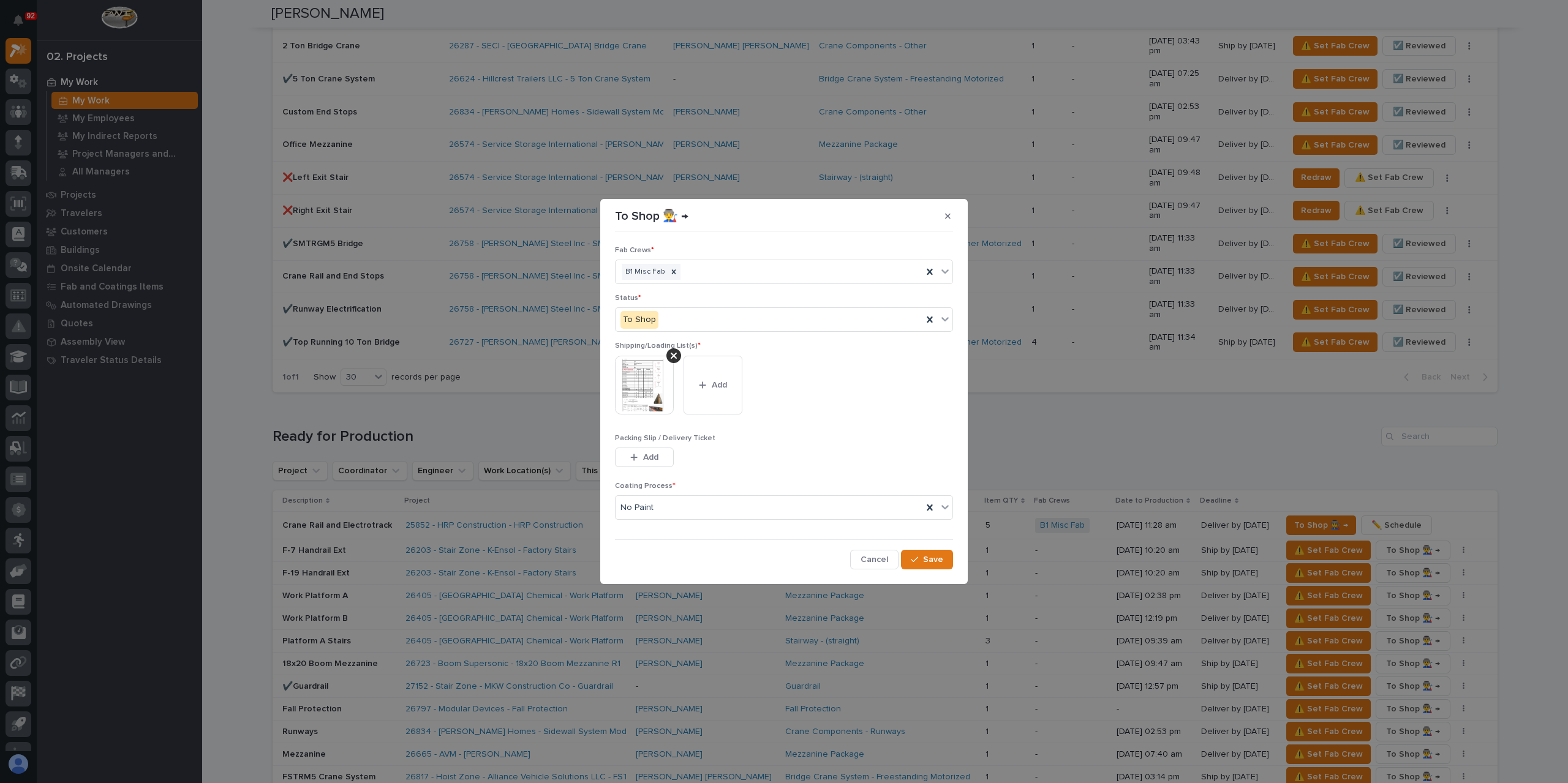
click at [677, 400] on div at bounding box center [649, 384] width 68 height 58
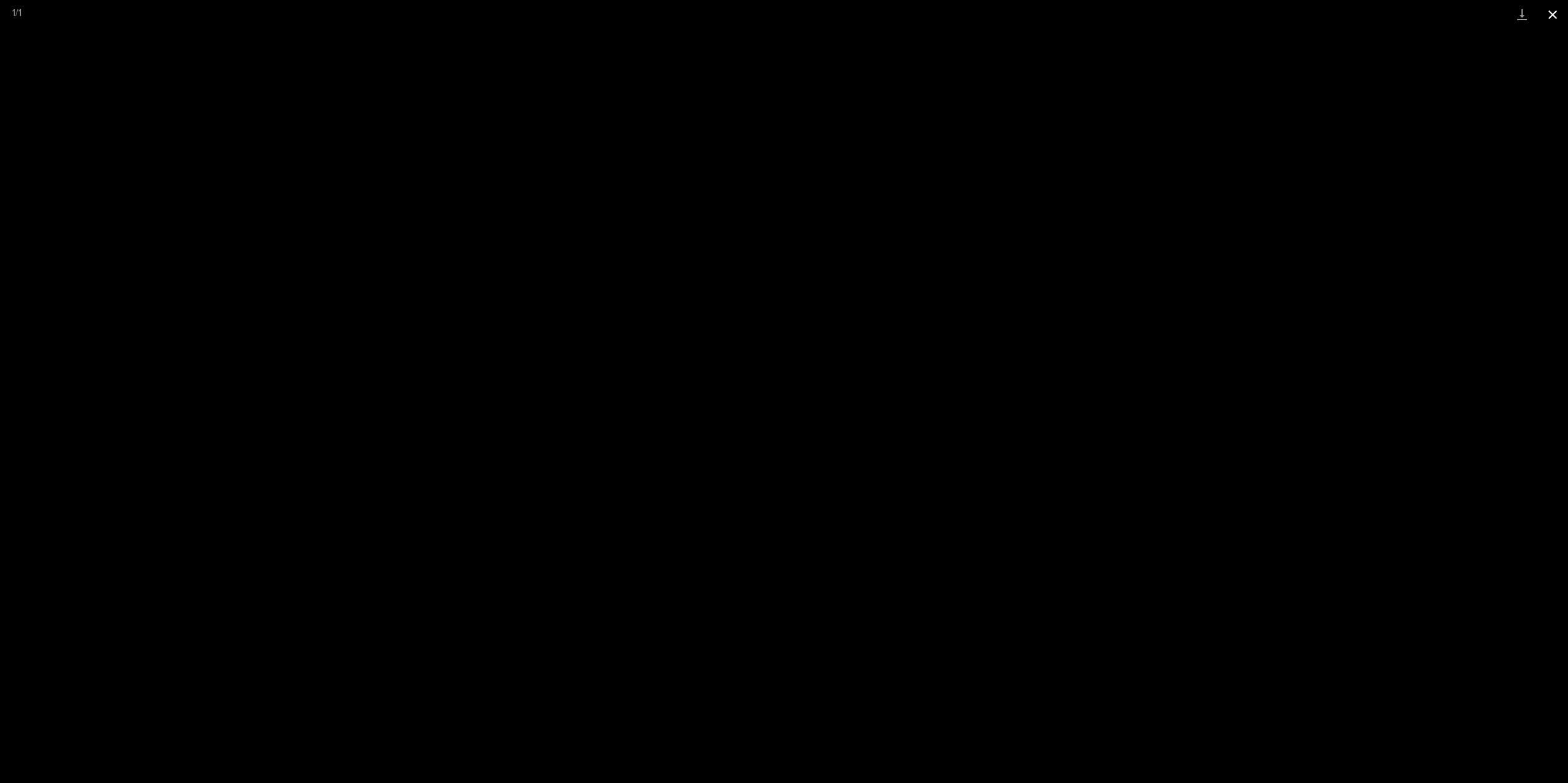
click at [1545, 13] on button "Close gallery" at bounding box center [1553, 14] width 31 height 29
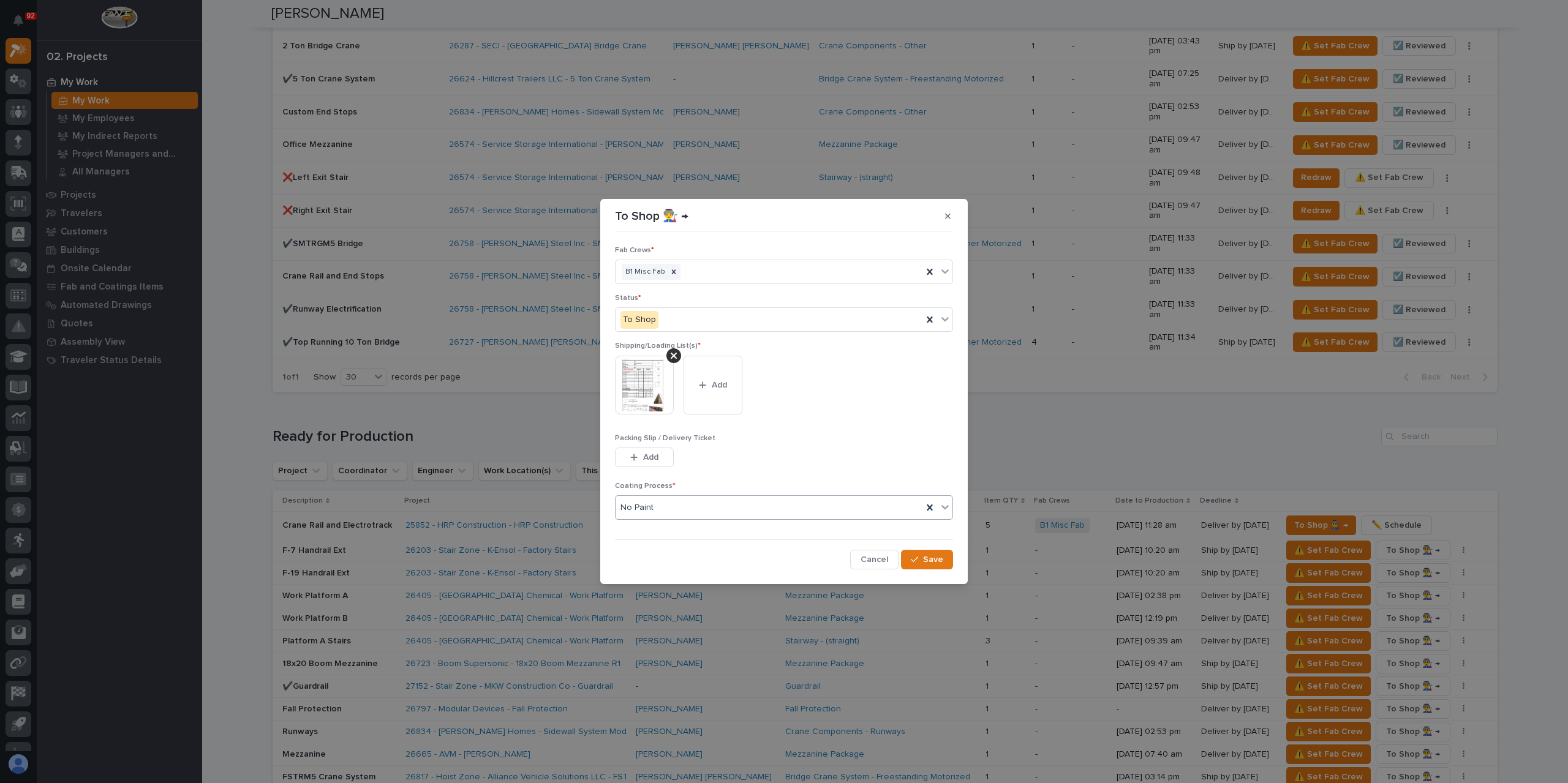
click at [738, 508] on div "No Paint" at bounding box center [769, 508] width 307 height 20
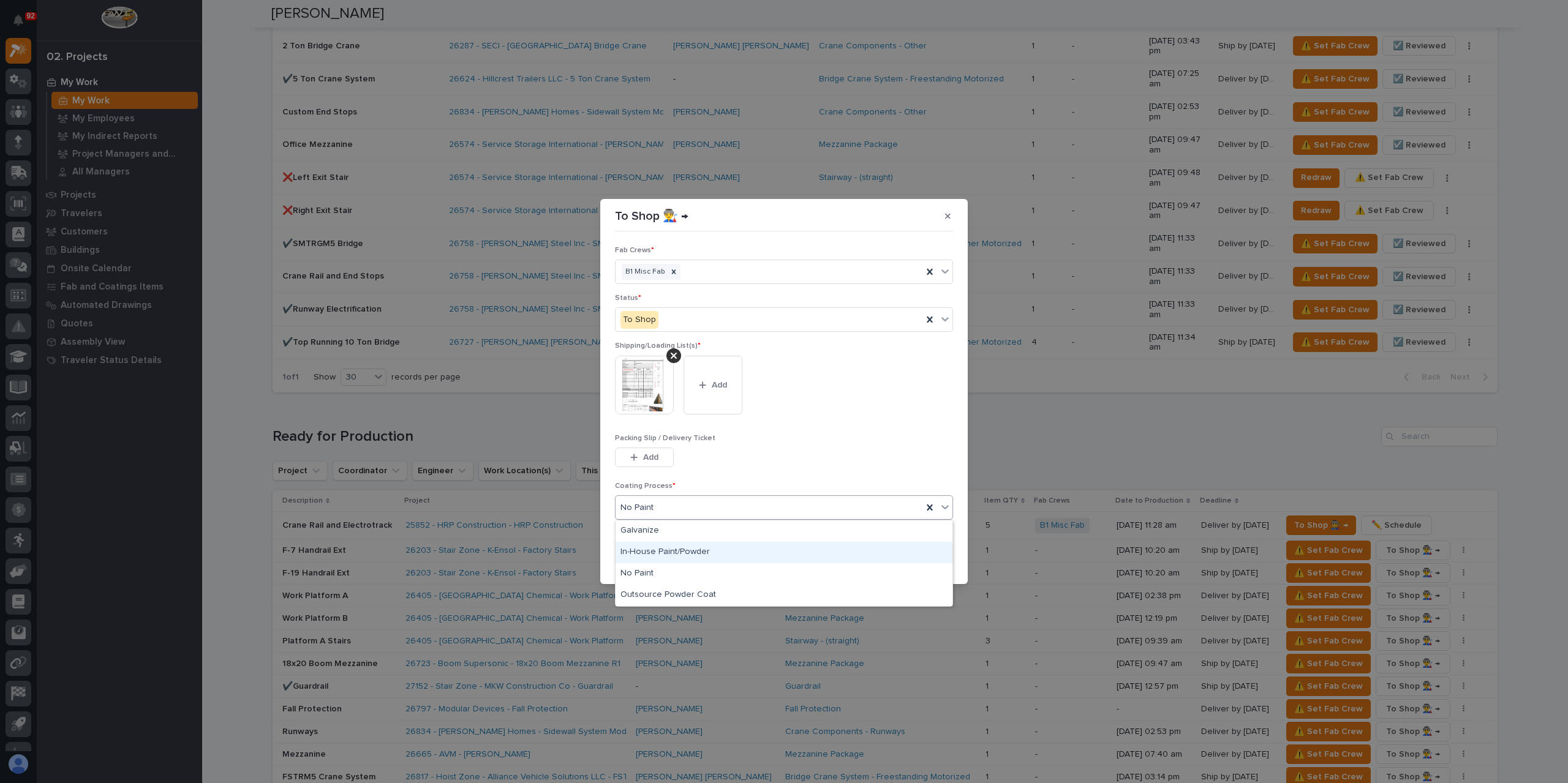
click at [668, 544] on div "In-House Paint/Powder" at bounding box center [784, 553] width 337 height 22
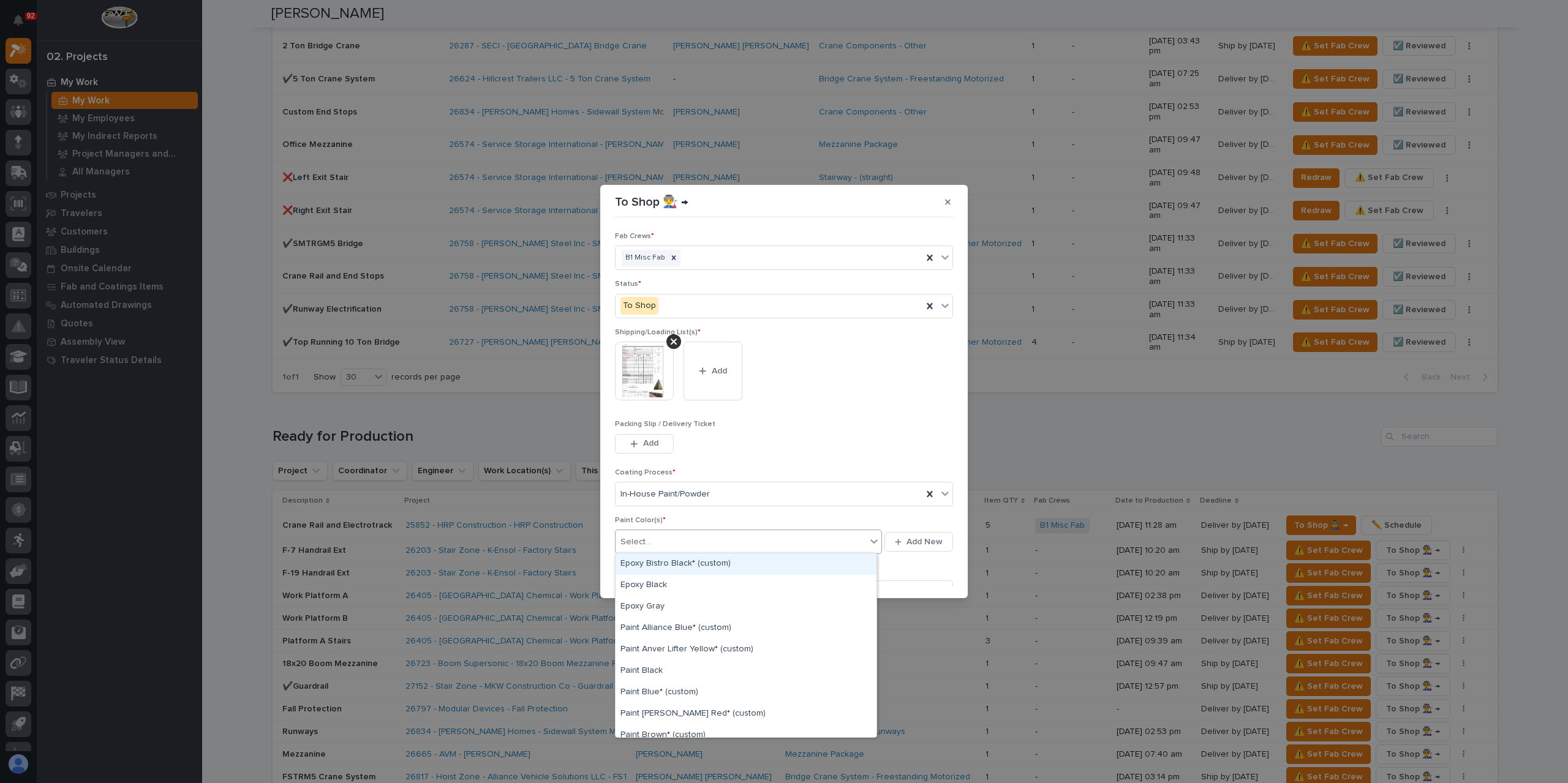
click at [677, 544] on div "Select..." at bounding box center [741, 542] width 250 height 20
click at [659, 673] on div "Prime Gray" at bounding box center [746, 665] width 261 height 22
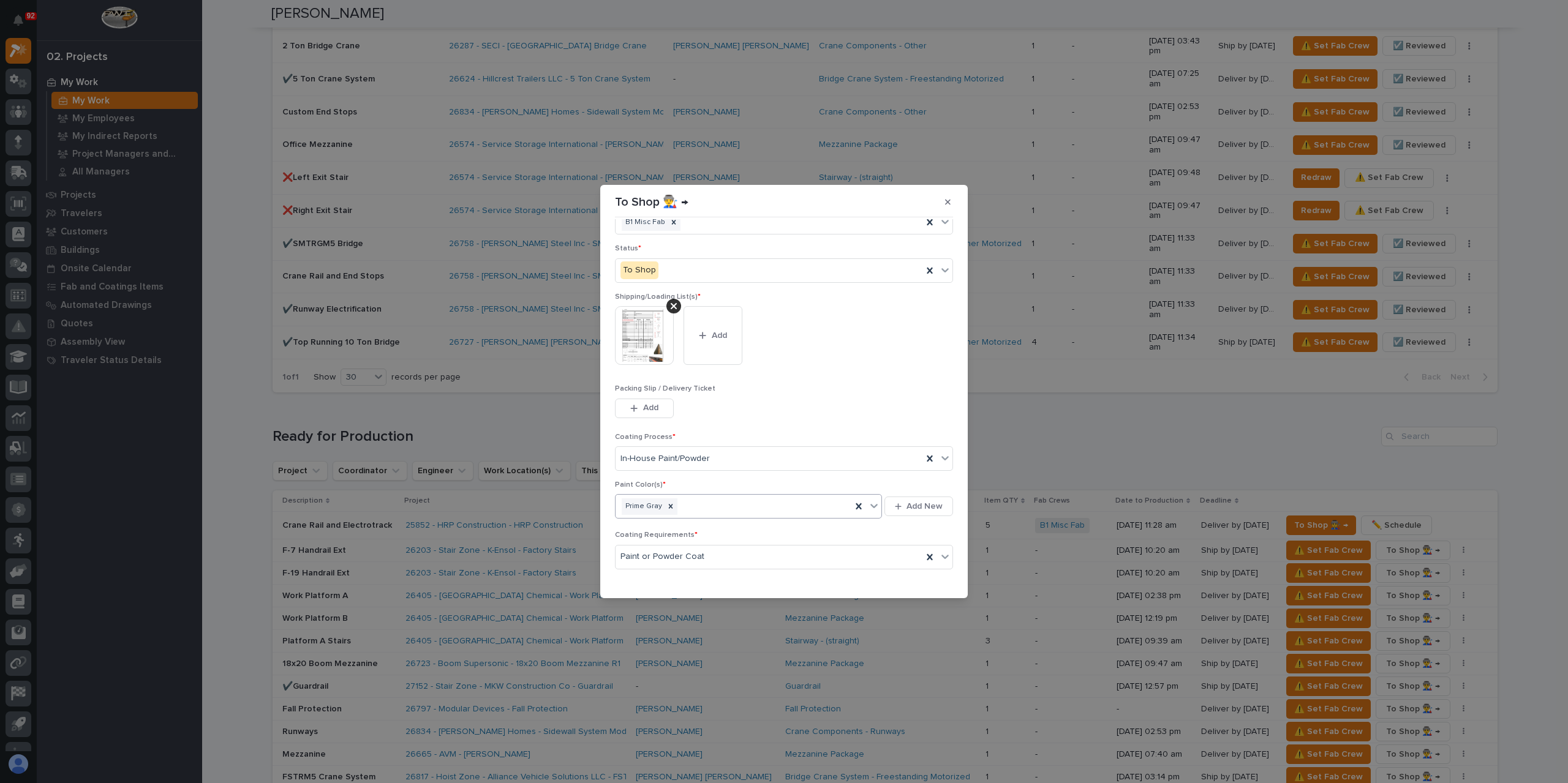
scroll to position [66, 0]
click at [923, 580] on span "Save" at bounding box center [933, 579] width 20 height 11
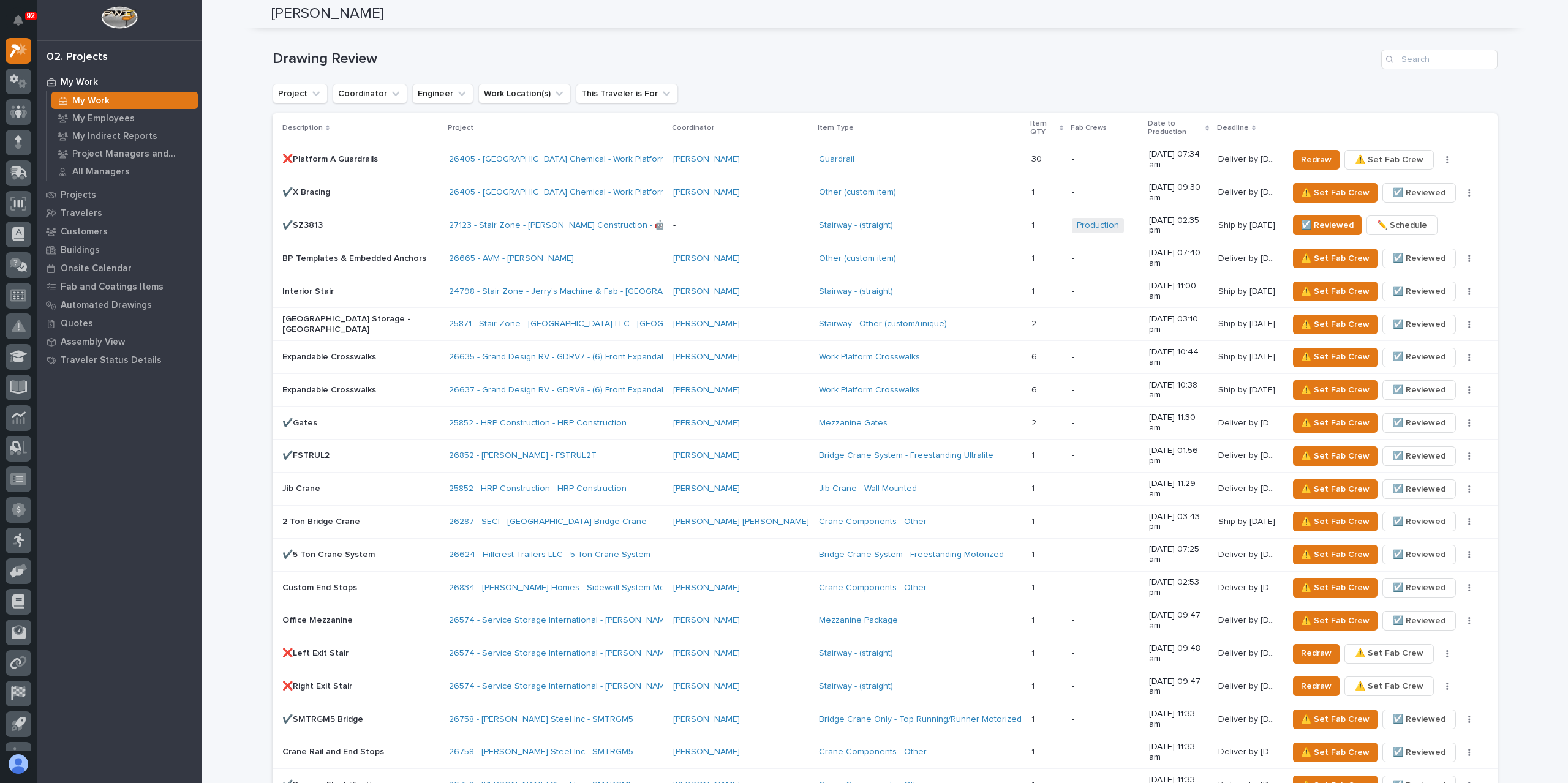
scroll to position [734, 0]
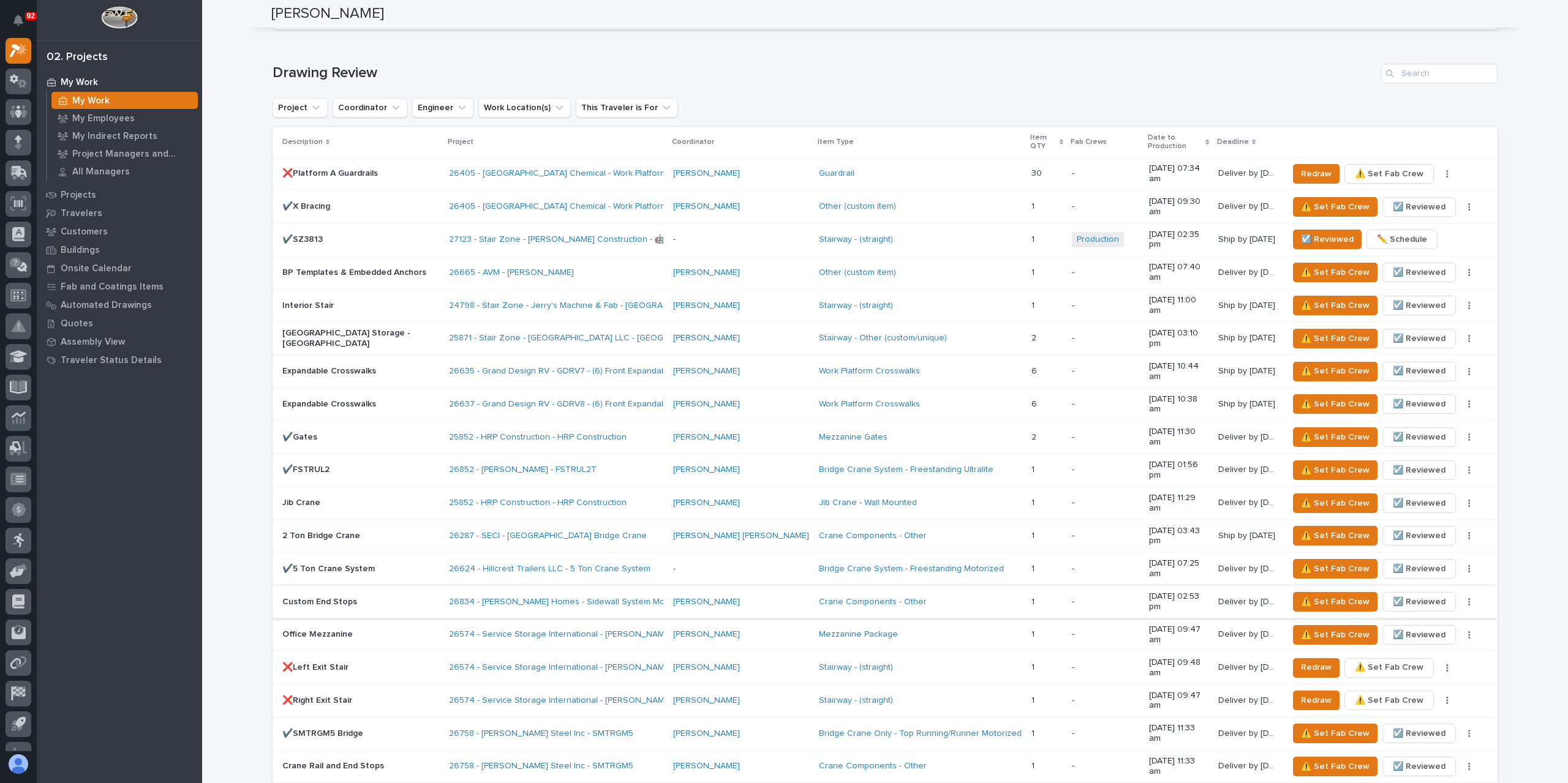
click at [1406, 595] on span "☑️ Reviewed" at bounding box center [1419, 602] width 53 height 14
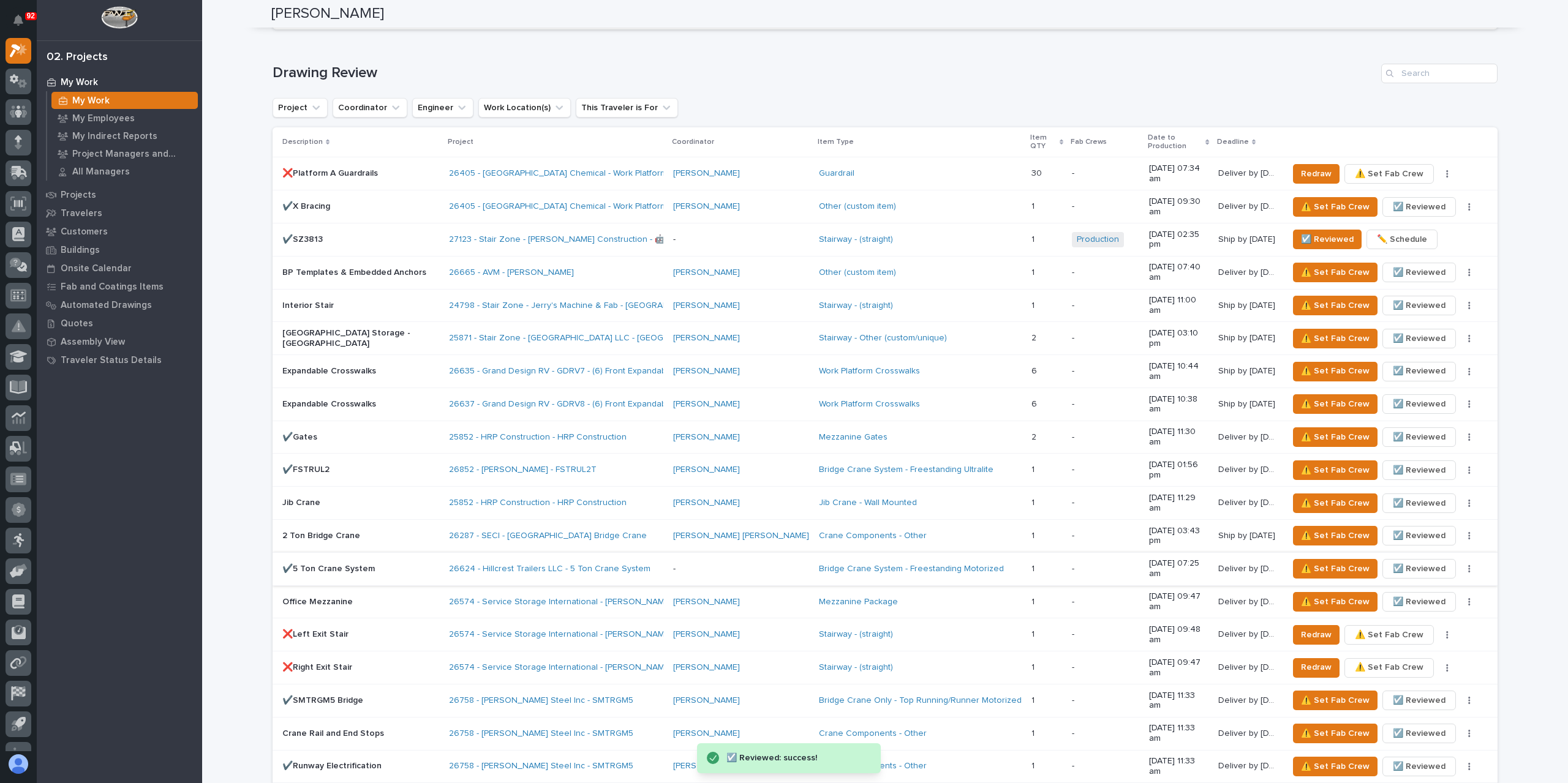
scroll to position [1164, 0]
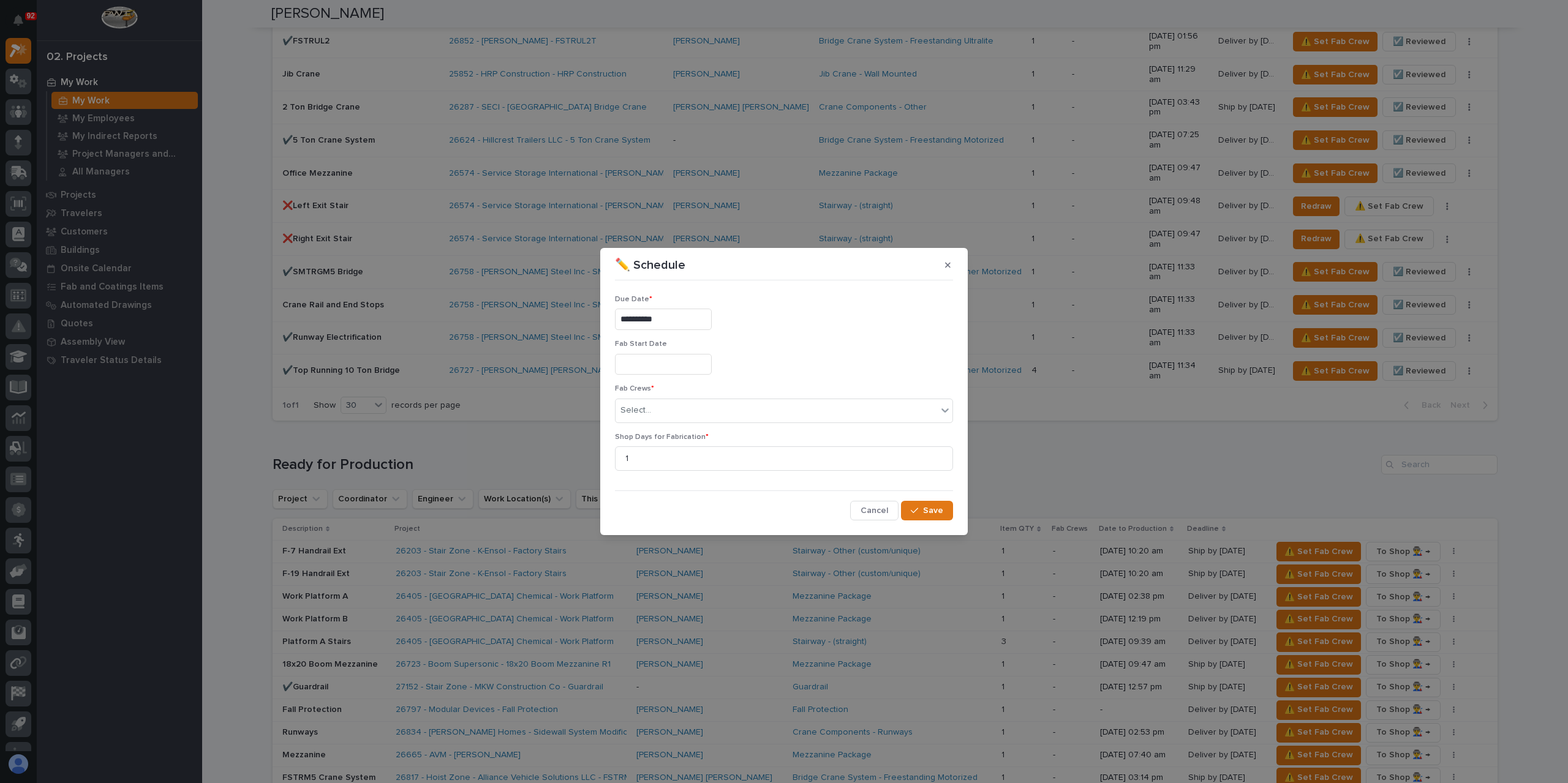
click at [702, 320] on input "**********" at bounding box center [662, 320] width 96 height 22
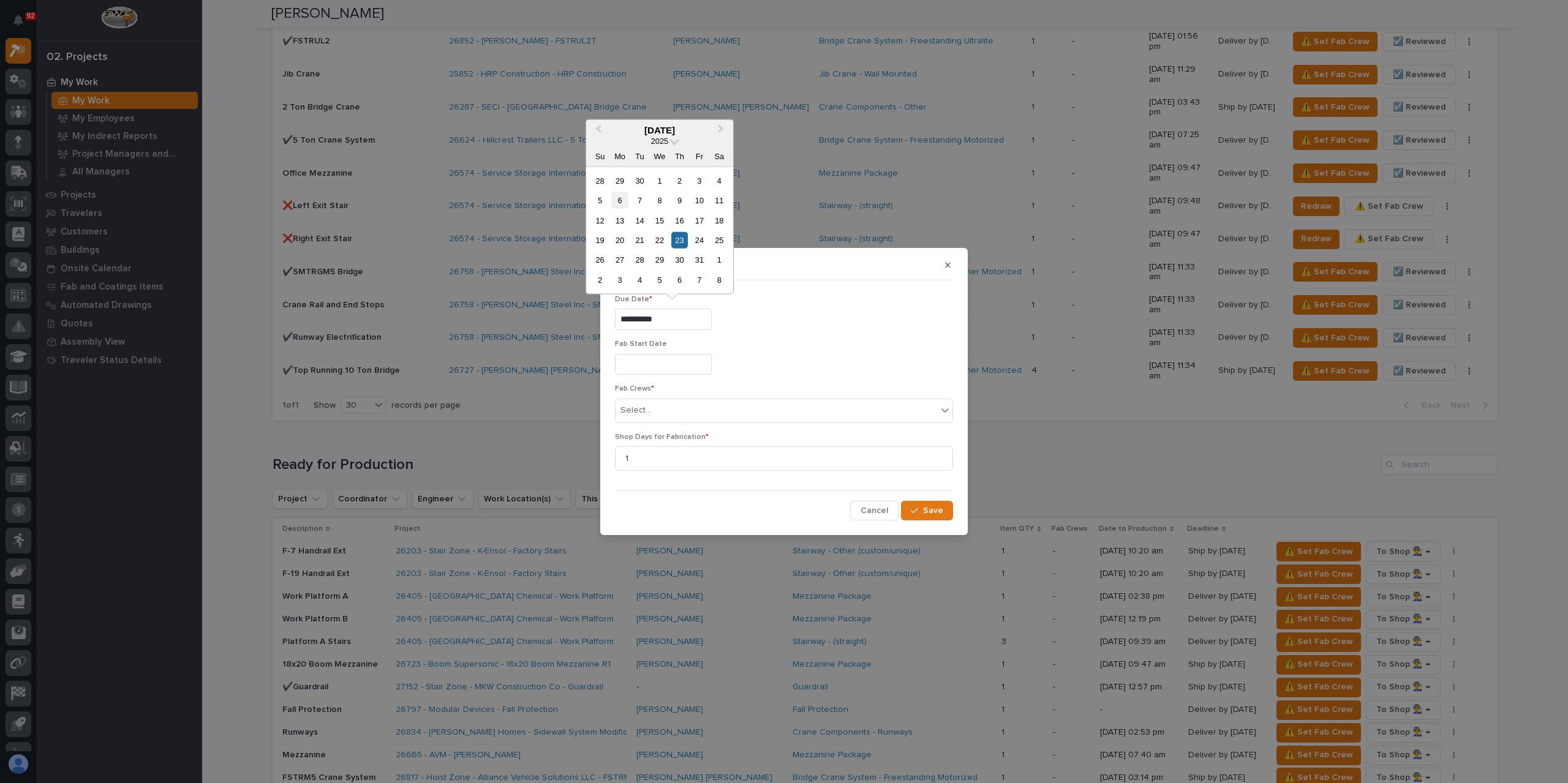
click at [614, 196] on div "6" at bounding box center [619, 201] width 16 height 16
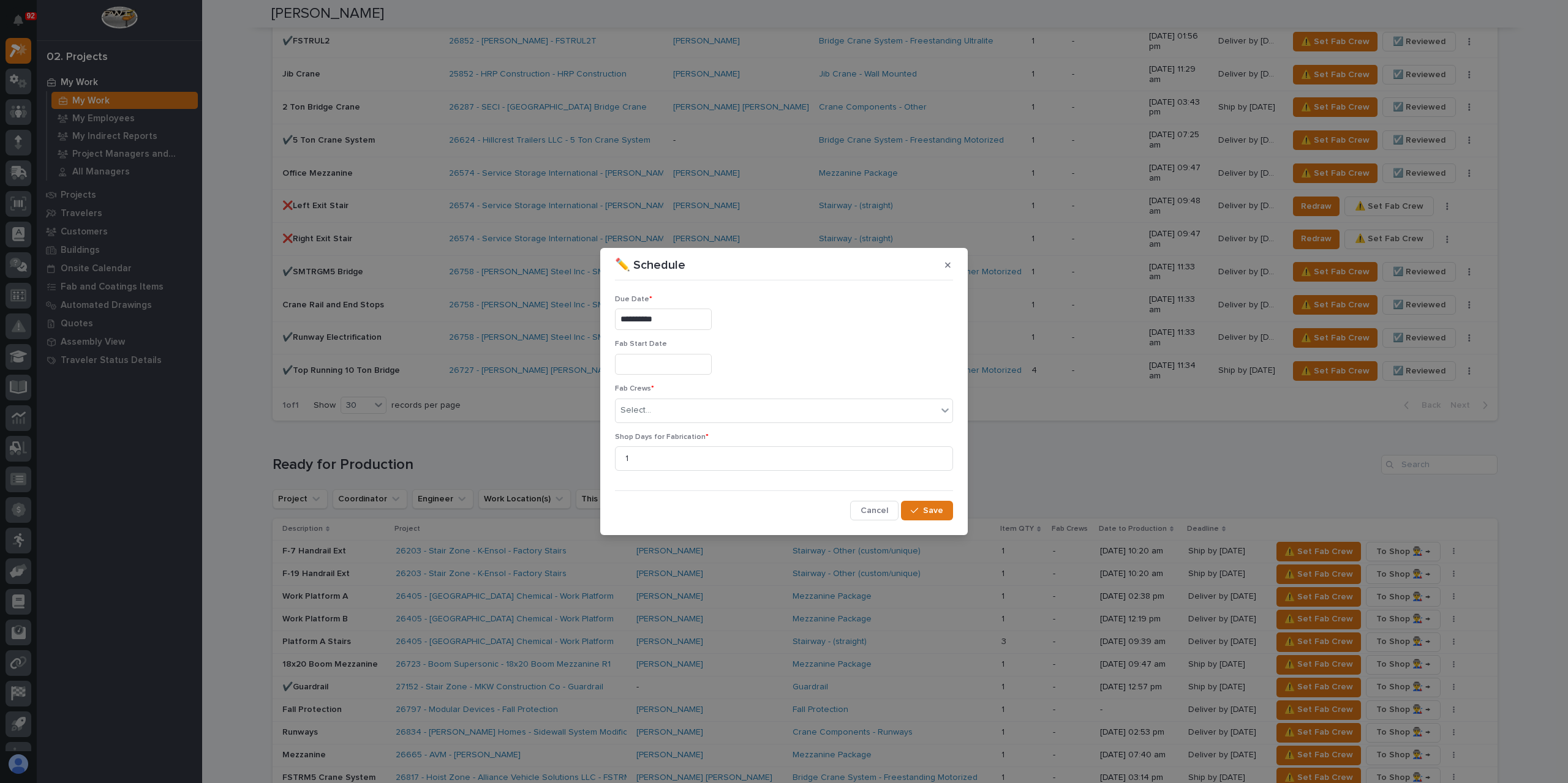
type input "**********"
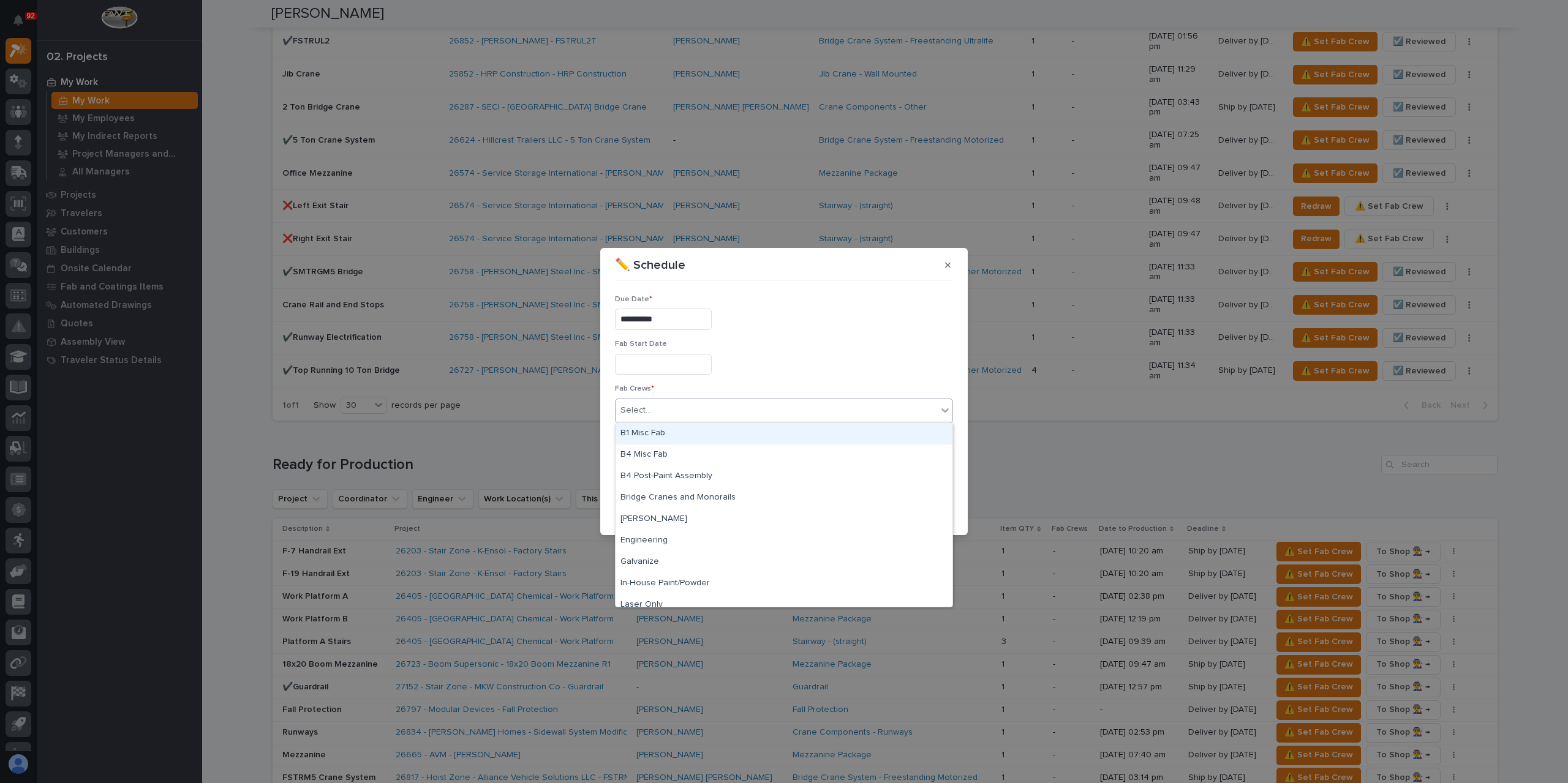
click at [680, 410] on div "Select..." at bounding box center [776, 410] width 321 height 20
click at [673, 447] on div "B4 Misc Fab" at bounding box center [784, 455] width 337 height 22
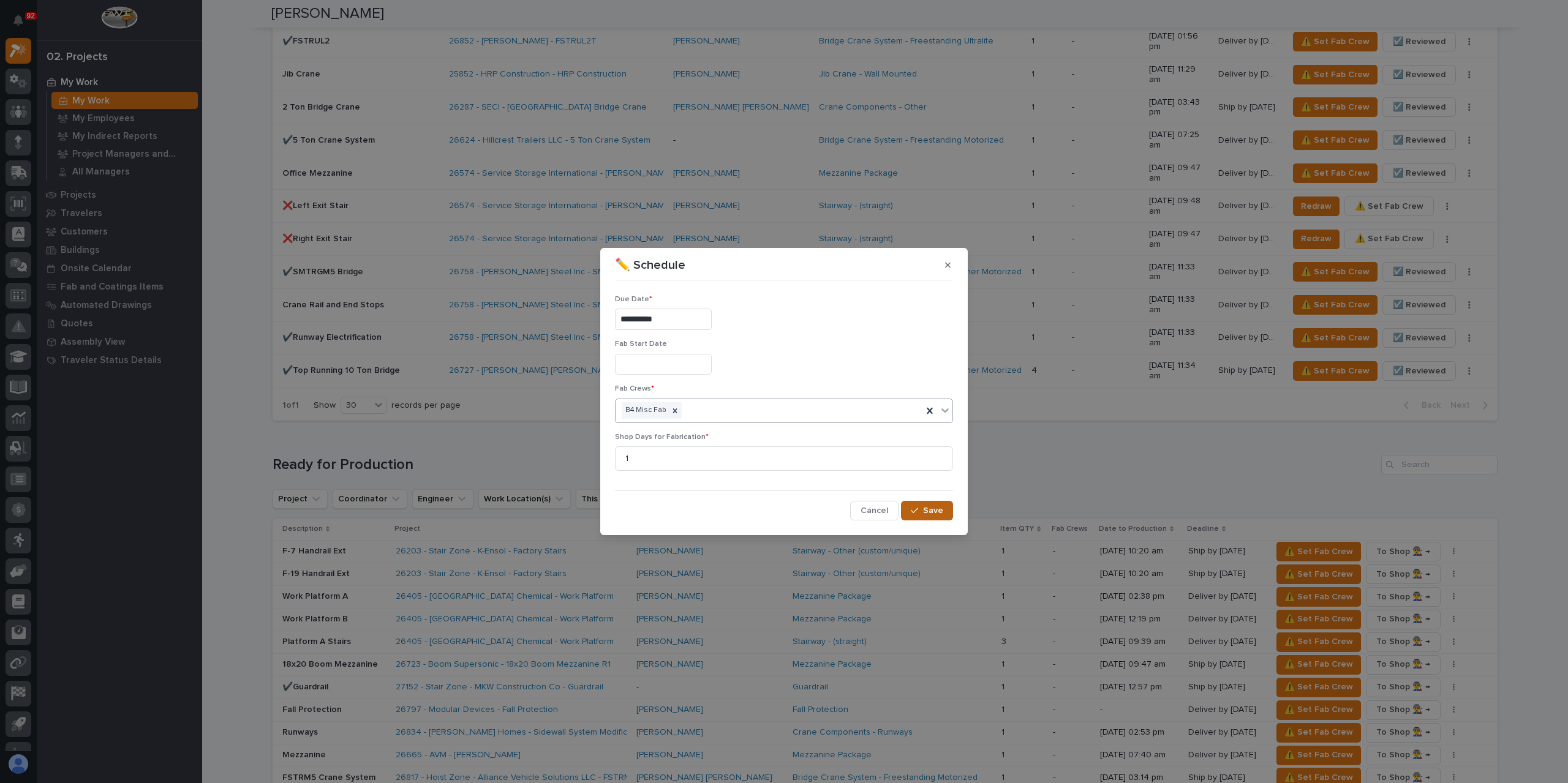
click at [921, 512] on div "button" at bounding box center [917, 511] width 13 height 9
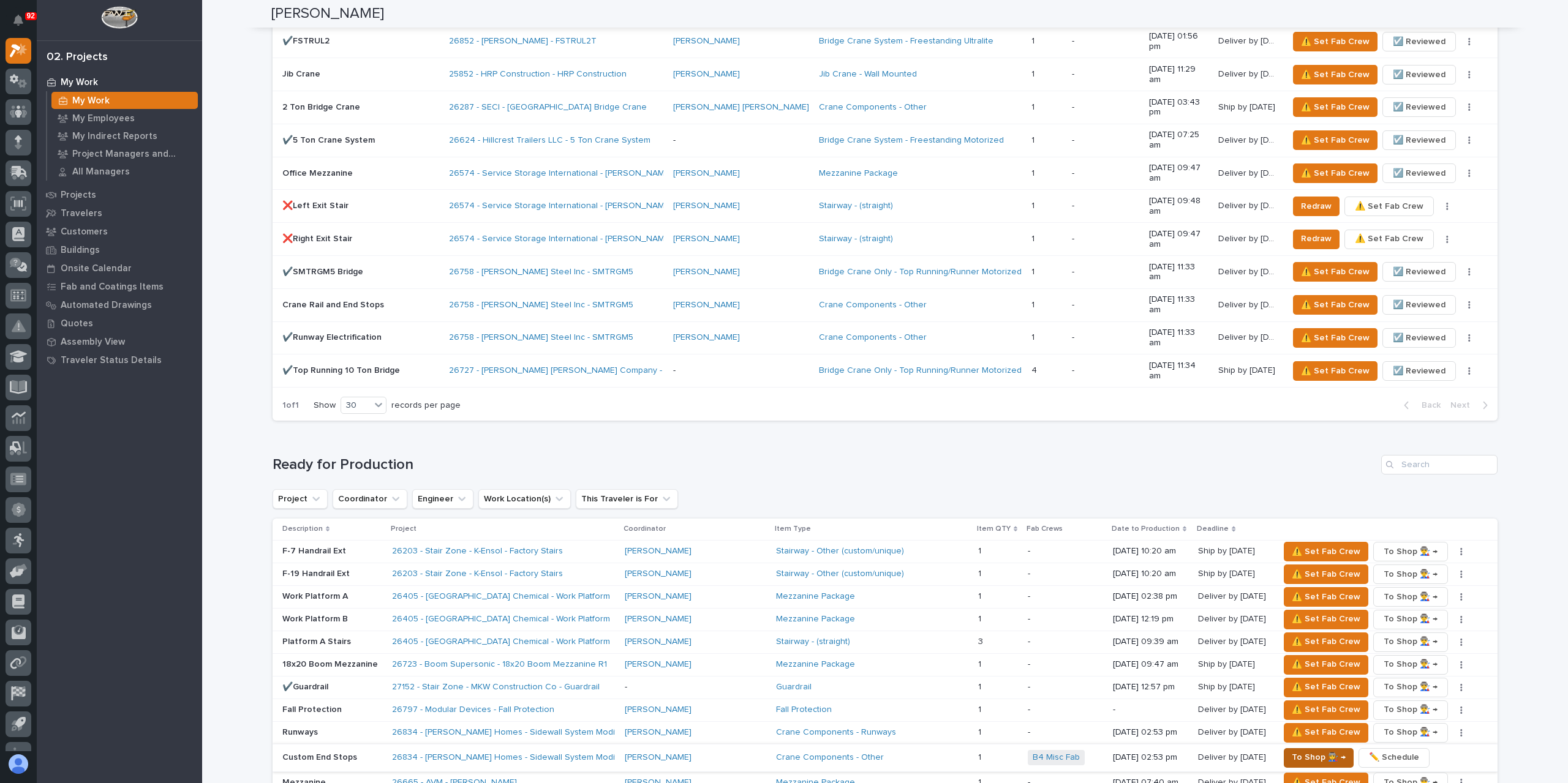
click at [1292, 750] on span "To Shop 👨‍🏭 →" at bounding box center [1319, 757] width 54 height 14
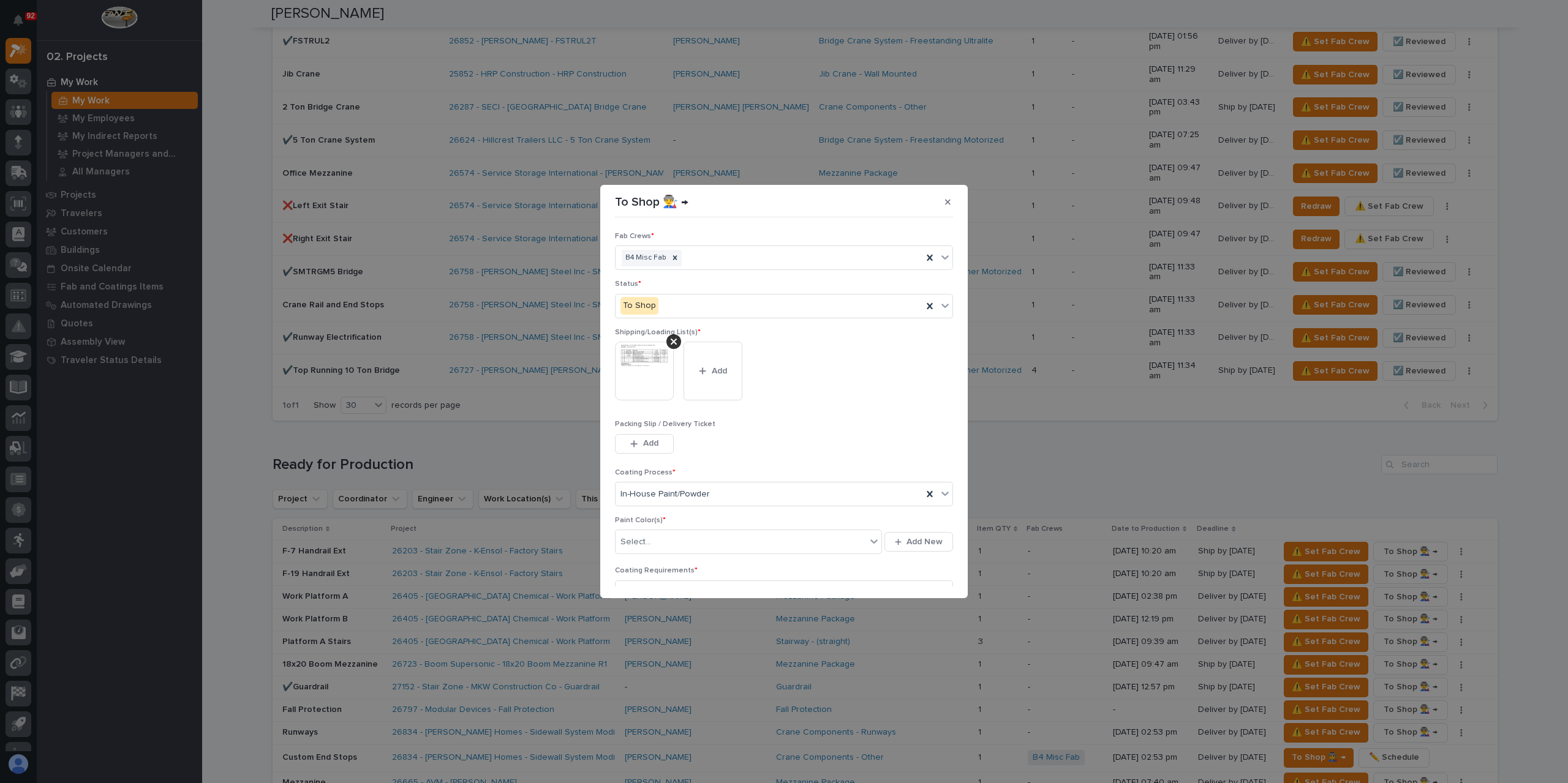
click at [680, 555] on div "Paint Color(s) * Select... Add New" at bounding box center [784, 541] width 338 height 50
click at [674, 548] on div "Select..." at bounding box center [741, 542] width 250 height 20
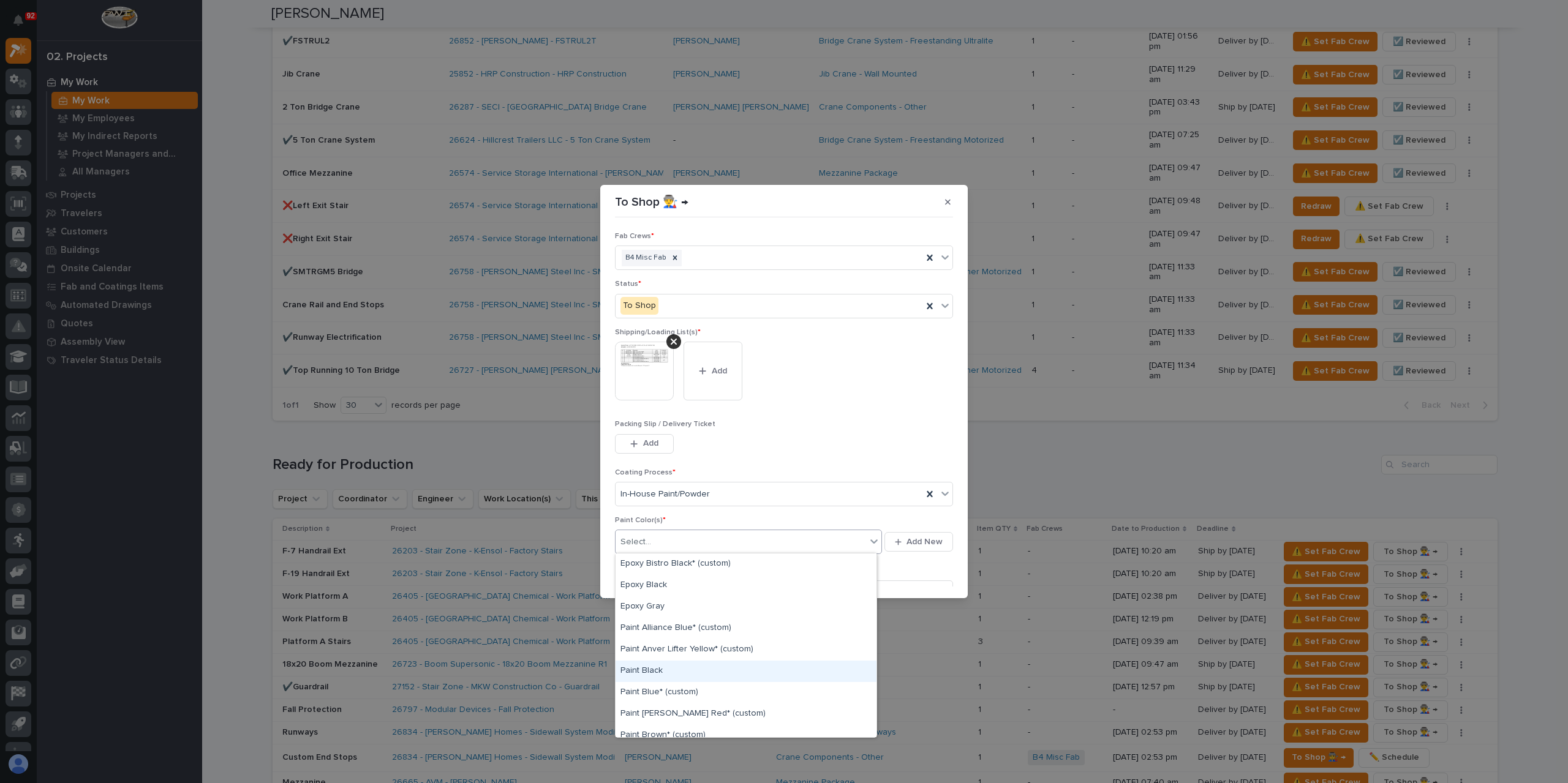
click at [662, 668] on div "Paint Black" at bounding box center [746, 671] width 261 height 22
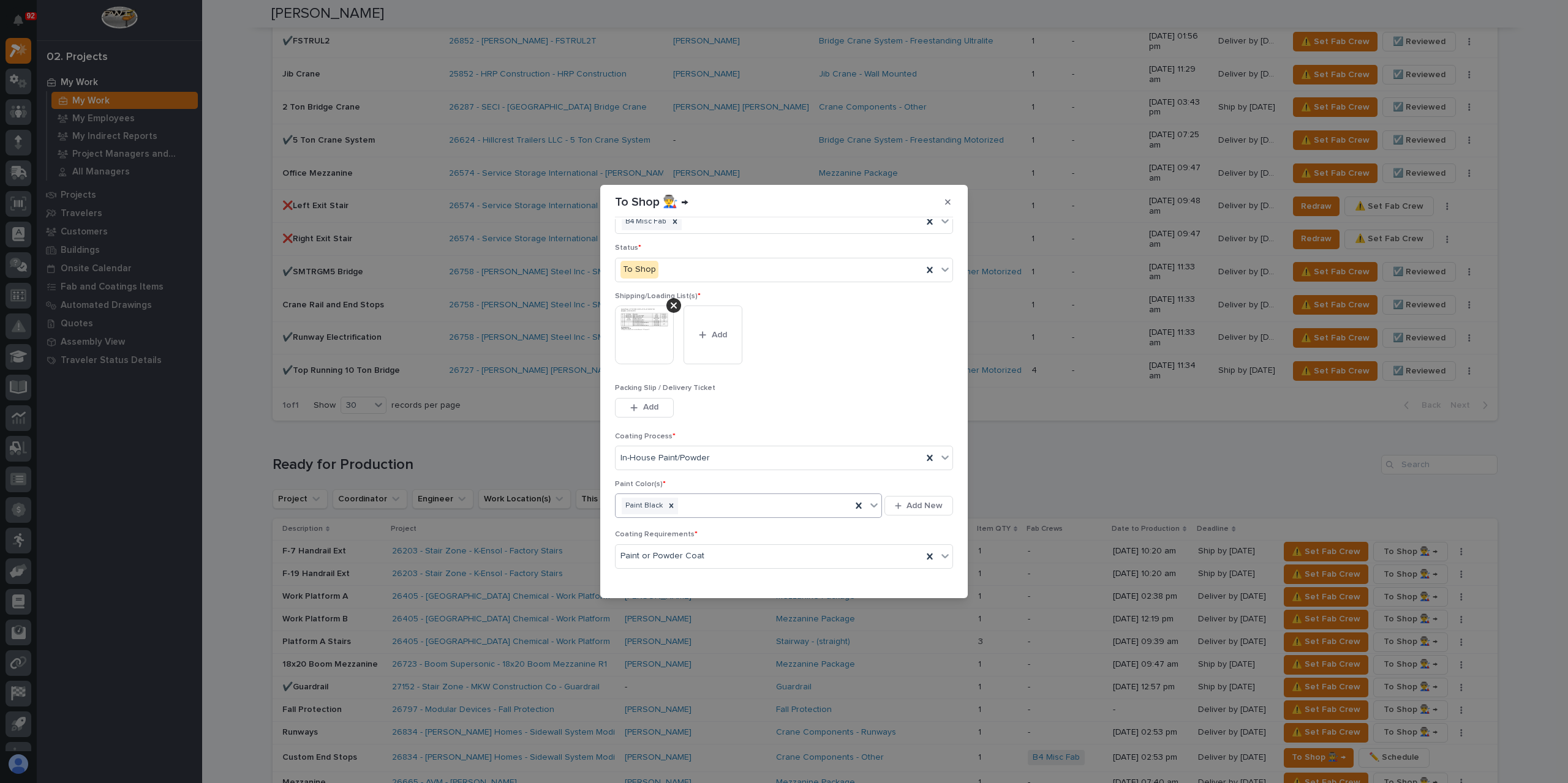
scroll to position [66, 0]
click at [924, 573] on span "Save" at bounding box center [933, 579] width 20 height 11
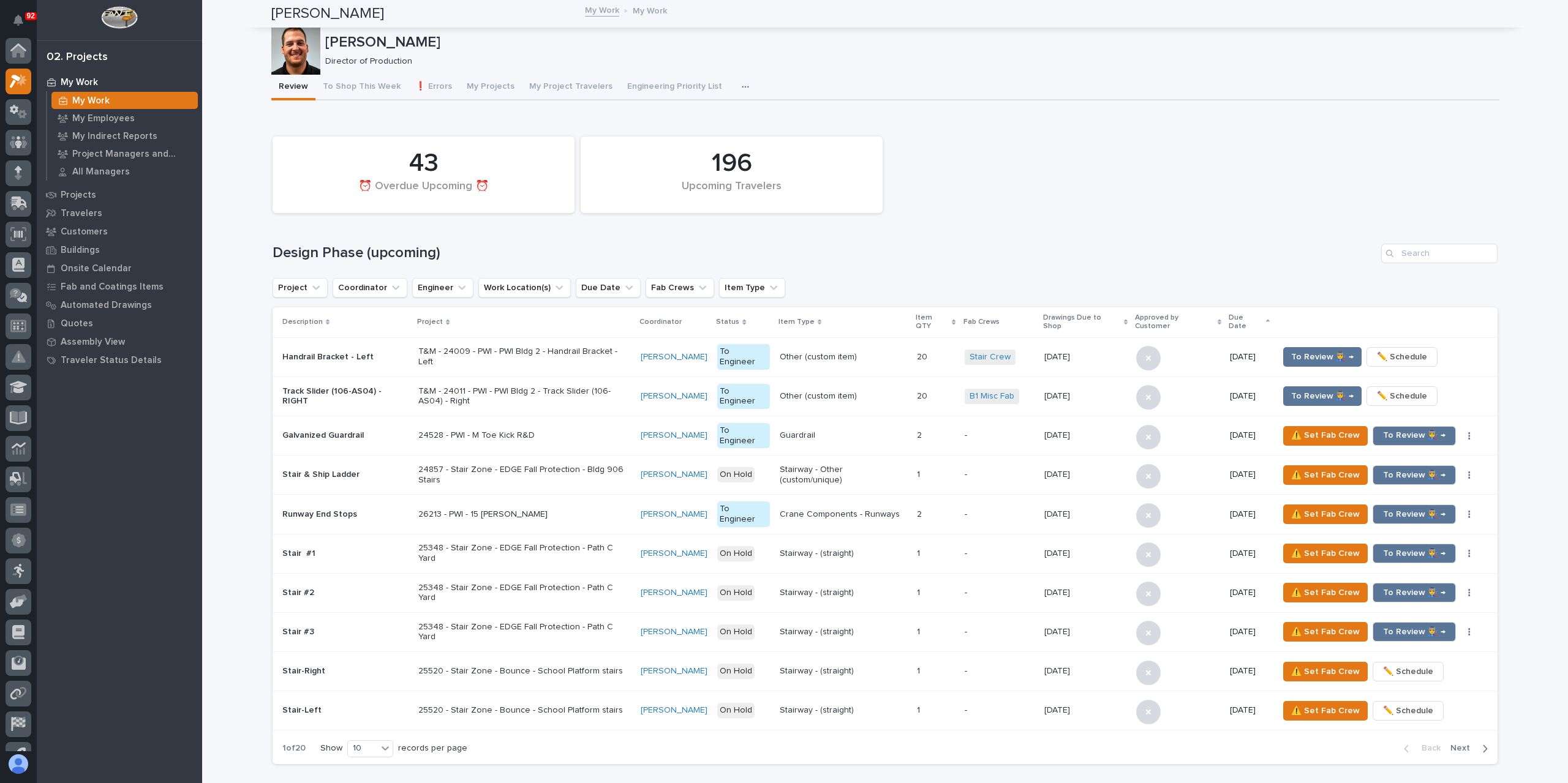
scroll to position [31, 0]
